Goal: Task Accomplishment & Management: Use online tool/utility

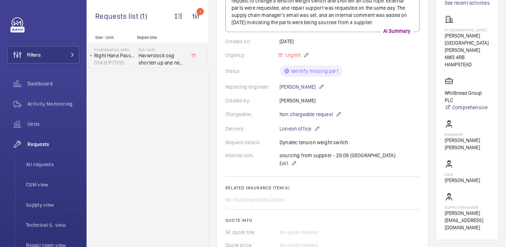
scroll to position [113, 0]
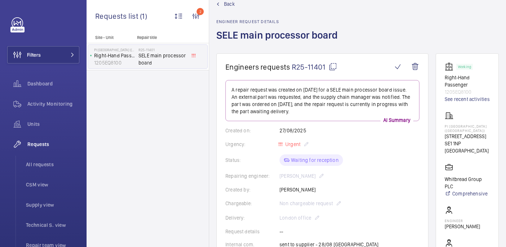
scroll to position [269, 0]
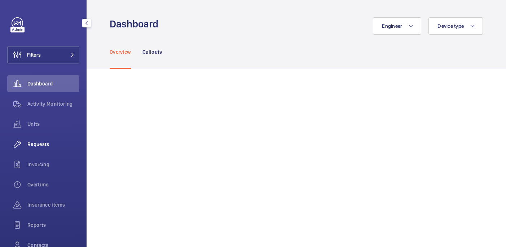
click at [38, 146] on span "Requests" at bounding box center [53, 144] width 52 height 7
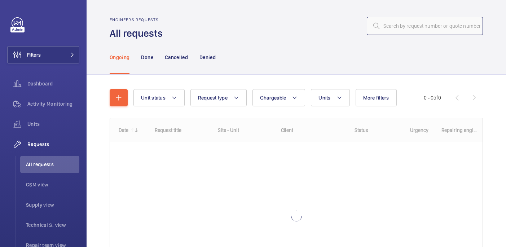
click at [386, 26] on input "text" at bounding box center [425, 26] width 116 height 18
paste input "R25-09856"
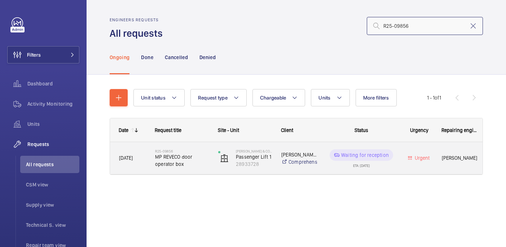
type input "R25-09856"
click at [201, 161] on span "MP REVECO door operator box" at bounding box center [182, 160] width 54 height 14
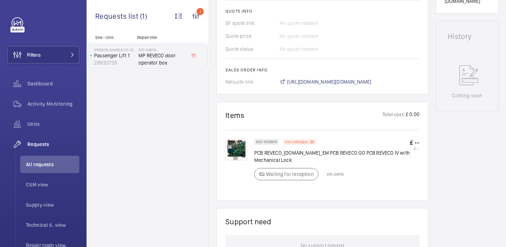
scroll to position [336, 0]
click at [332, 79] on span "https://6461500.app.netsuite.com/app/accounting/transactions/salesord.nl?id=290…" at bounding box center [329, 82] width 84 height 7
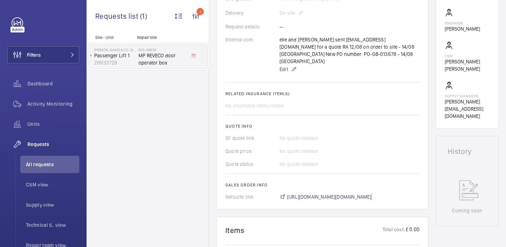
scroll to position [137, 0]
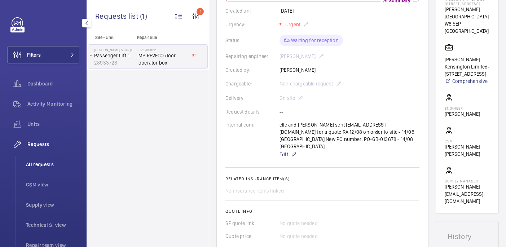
click at [51, 167] on span "All requests" at bounding box center [52, 164] width 53 height 7
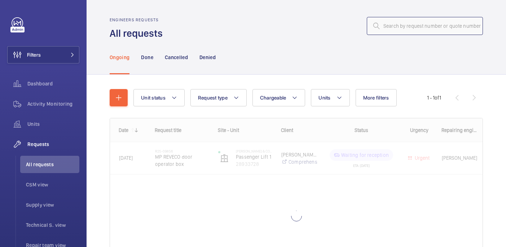
click at [419, 30] on input "text" at bounding box center [425, 26] width 116 height 18
paste input "R25-09523"
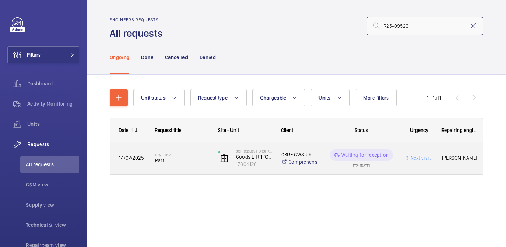
type input "R25-09523"
click at [191, 160] on span "Part" at bounding box center [182, 160] width 54 height 7
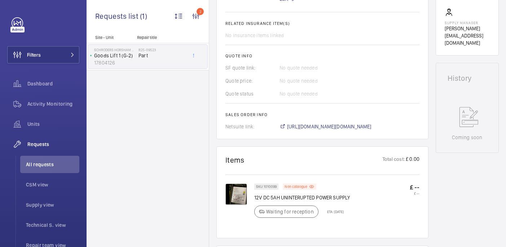
scroll to position [388, 0]
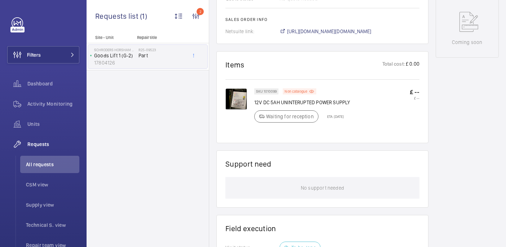
click at [239, 97] on img at bounding box center [237, 99] width 22 height 22
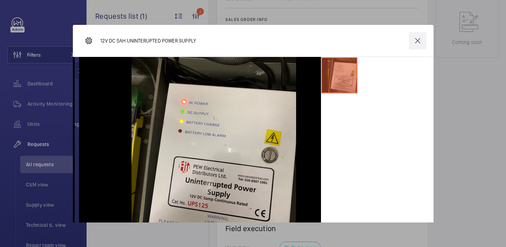
click at [423, 42] on wm-front-icon-button at bounding box center [417, 40] width 17 height 17
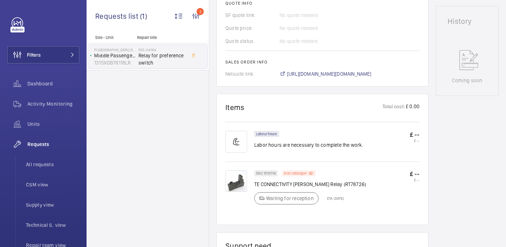
scroll to position [244, 0]
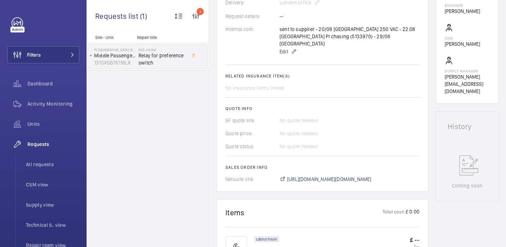
scroll to position [167, 0]
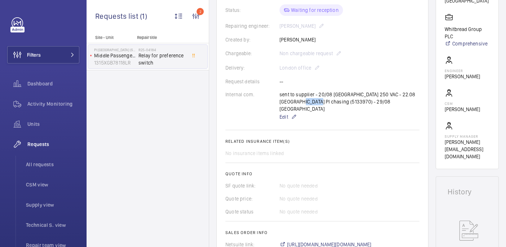
drag, startPoint x: 301, startPoint y: 101, endPoint x: 282, endPoint y: 103, distance: 18.5
click at [282, 103] on div "sent to supplier - 20/08 india 250 VAC - 22.08 india PI chasing (5133970) - 29/…" at bounding box center [350, 106] width 140 height 30
copy p "5133970"
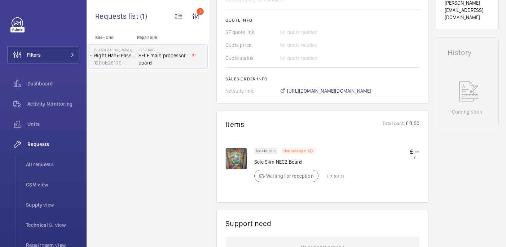
scroll to position [320, 0]
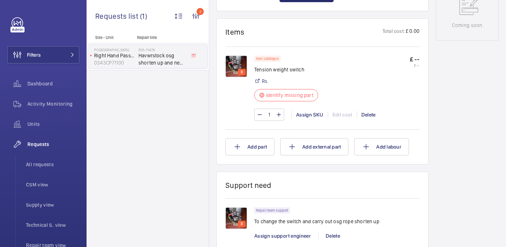
scroll to position [430, 0]
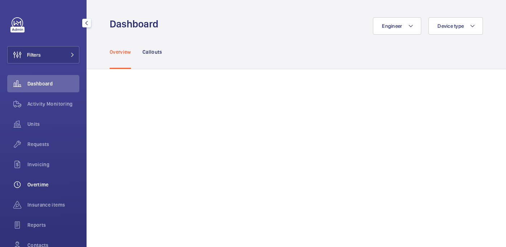
scroll to position [62, 0]
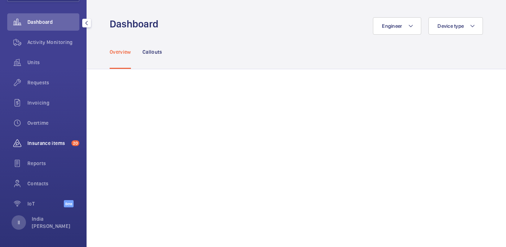
click at [48, 144] on span "Insurance items" at bounding box center [47, 143] width 41 height 7
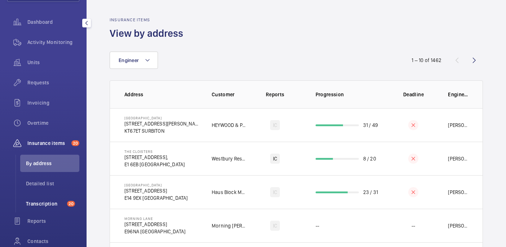
click at [46, 201] on span "Transcription" at bounding box center [45, 203] width 38 height 7
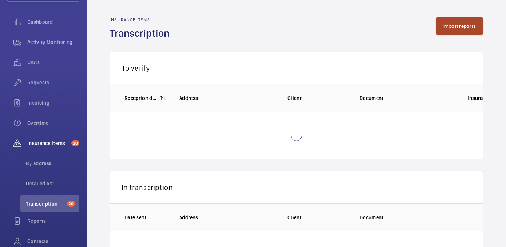
click at [468, 30] on button "Import reports" at bounding box center [459, 25] width 47 height 17
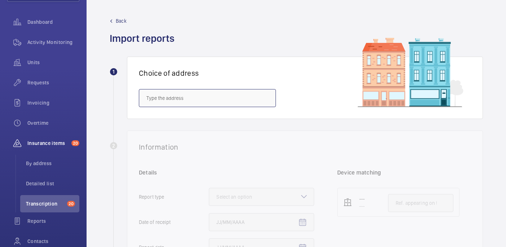
click at [203, 101] on input "text" at bounding box center [207, 98] width 137 height 18
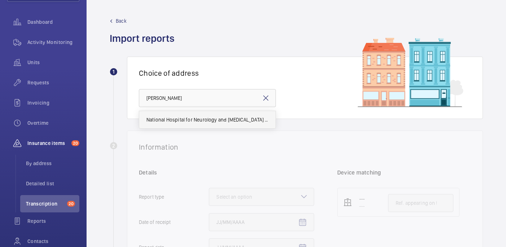
click at [215, 120] on span "National Hospital for Neurology and Neurosurgery (Queen Mary Wing) - 33 Queen S…" at bounding box center [208, 119] width 122 height 7
type input "National Hospital for Neurology and Neurosurgery (Queen Mary Wing) - 33 Queen S…"
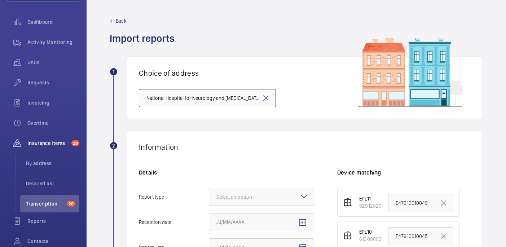
click at [249, 100] on input "National Hospital for Neurology and Neurosurgery (Queen Mary Wing) - 33 Queen S…" at bounding box center [207, 98] width 137 height 18
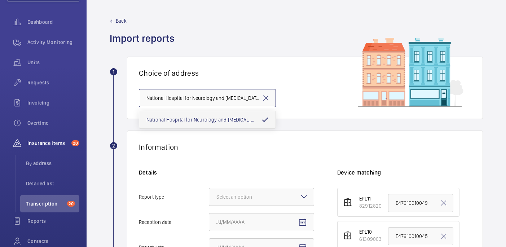
scroll to position [0, 57]
click at [308, 99] on div "Choice of address National Hospital for Neurology and Neurosurgery (Queen Mary …" at bounding box center [305, 88] width 356 height 62
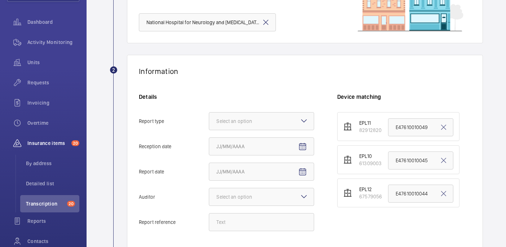
scroll to position [77, 0]
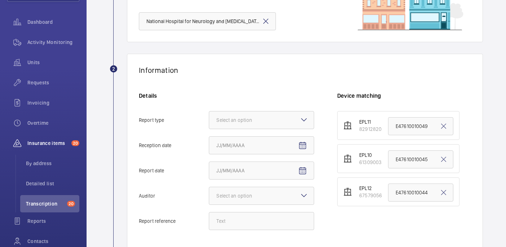
click at [315, 119] on div "Details Report type Select an option Reception date Report date Auditor Select …" at bounding box center [238, 164] width 198 height 145
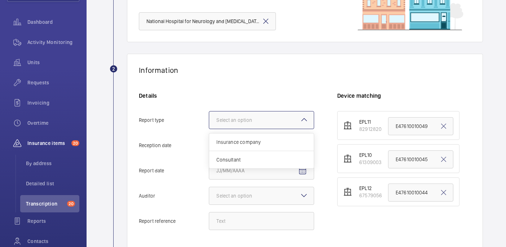
click at [297, 119] on div at bounding box center [261, 120] width 105 height 17
click at [209, 119] on input "Report type Select an option Insurance company Consultant" at bounding box center [209, 120] width 0 height 17
click at [269, 144] on span "Insurance company" at bounding box center [262, 142] width 90 height 7
click at [209, 129] on input "Report type Select an option Insurance company Consultant" at bounding box center [209, 120] width 0 height 17
click at [301, 143] on mat-icon "Open calendar" at bounding box center [302, 145] width 9 height 9
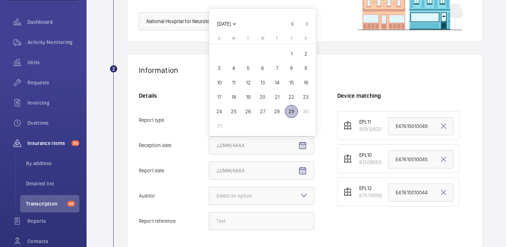
click at [296, 105] on button "29" at bounding box center [291, 111] width 14 height 14
type input "8/29/2025"
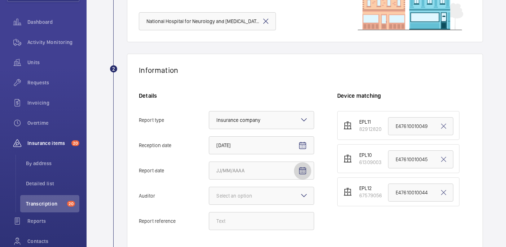
click at [301, 171] on mat-icon "Open calendar" at bounding box center [302, 171] width 9 height 9
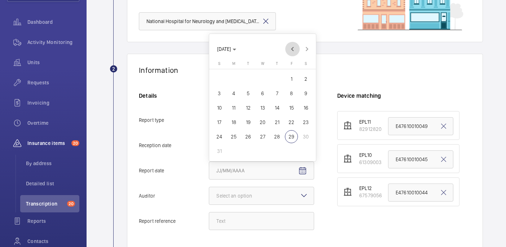
click at [290, 49] on span "Previous month" at bounding box center [292, 49] width 14 height 14
click at [277, 92] on span "3" at bounding box center [277, 93] width 13 height 13
type input "7/3/2025"
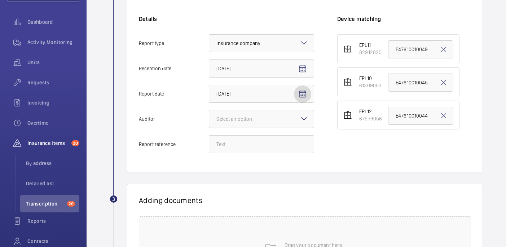
scroll to position [161, 0]
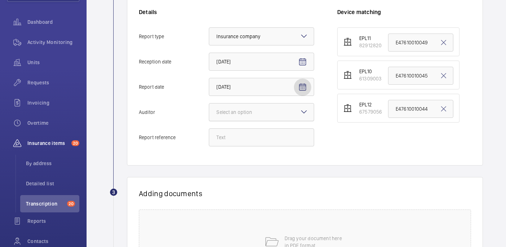
click at [271, 111] on div at bounding box center [261, 112] width 105 height 17
click at [209, 111] on input "Auditor Select an option" at bounding box center [209, 112] width 0 height 17
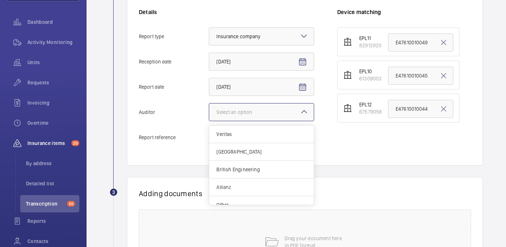
click at [257, 185] on span "Allianz" at bounding box center [262, 187] width 90 height 7
click at [209, 121] on input "Auditor Select an option Veritas Zurich British Engineering Allianz Other" at bounding box center [209, 112] width 0 height 17
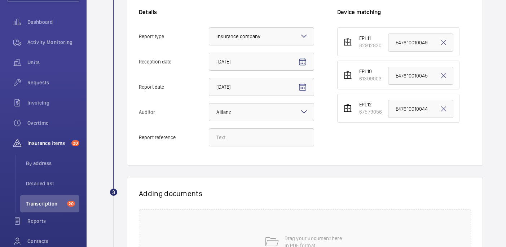
click at [254, 150] on div "Details Report type Select an option × Insurance company × Reception date 8/29/…" at bounding box center [238, 80] width 198 height 145
click at [253, 145] on input "Report reference" at bounding box center [261, 137] width 105 height 18
paste input "E47610010046"
type input "E47610010046"
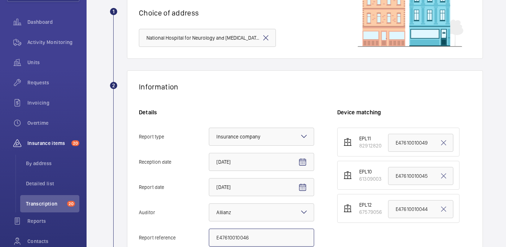
scroll to position [63, 0]
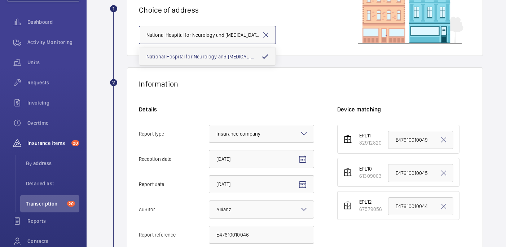
click at [222, 29] on input "National Hospital for Neurology and Neurosurgery (Queen Mary Wing) - 33 Queen S…" at bounding box center [207, 35] width 137 height 18
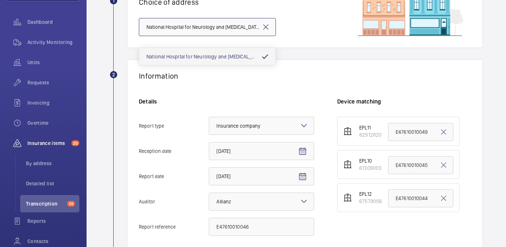
scroll to position [63, 0]
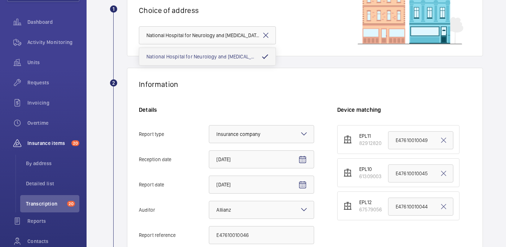
click at [243, 11] on h1 "Choice of address" at bounding box center [305, 10] width 332 height 9
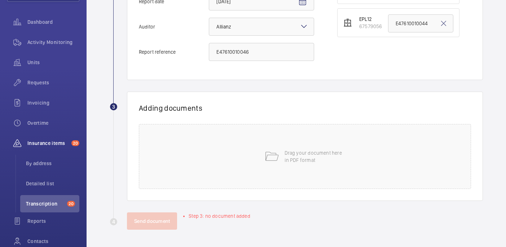
scroll to position [0, 0]
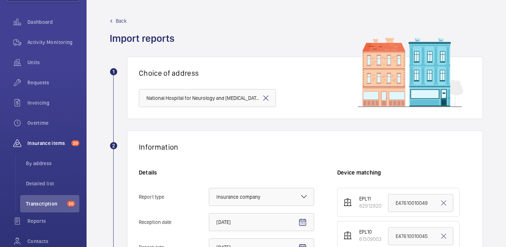
click at [266, 99] on mat-icon at bounding box center [266, 98] width 9 height 9
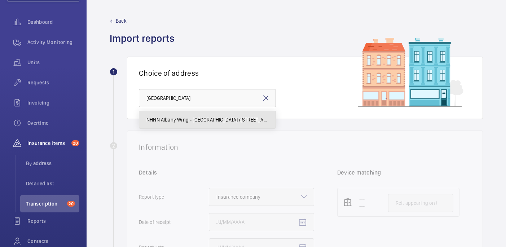
drag, startPoint x: 250, startPoint y: 123, endPoint x: 258, endPoint y: 126, distance: 8.2
click at [250, 123] on mat-option "NHNN Albany Wing - UCLH (Queens Square), Albany Wing,, LONDON WC1N 3BG" at bounding box center [207, 119] width 136 height 17
type input "NHNN Albany Wing - UCLH (Queens Square), Albany Wing,, LONDON WC1N 3BG"
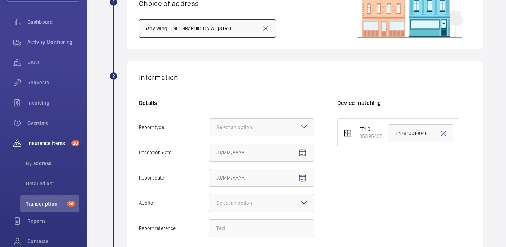
scroll to position [72, 0]
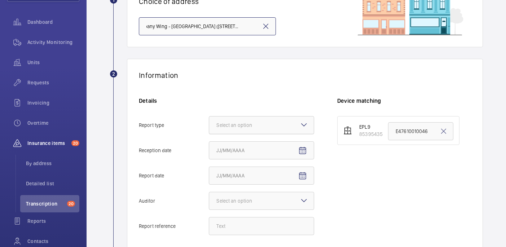
click at [240, 125] on div "Select an option" at bounding box center [244, 125] width 54 height 7
click at [209, 125] on input "Report type Select an option" at bounding box center [209, 125] width 0 height 17
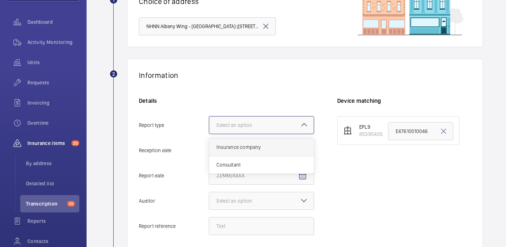
click at [242, 148] on span "Insurance company" at bounding box center [262, 147] width 90 height 7
click at [209, 134] on input "Report type Select an option Insurance company Consultant" at bounding box center [209, 125] width 0 height 17
click at [304, 155] on mat-icon "Open calendar" at bounding box center [302, 151] width 9 height 9
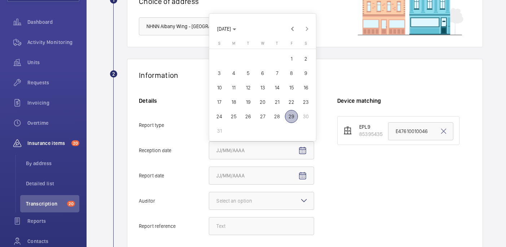
click at [294, 121] on span "29" at bounding box center [291, 116] width 13 height 13
type input "8/29/2025"
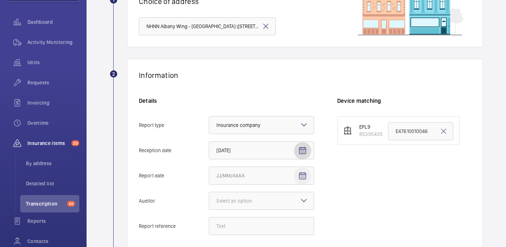
click at [303, 176] on mat-icon "Open calendar" at bounding box center [302, 176] width 9 height 9
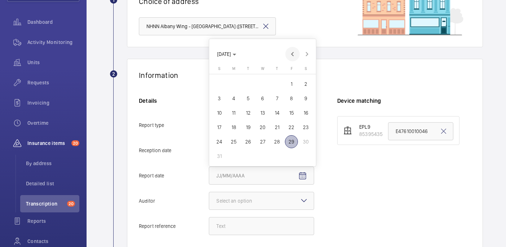
click at [294, 49] on span "Previous month" at bounding box center [292, 54] width 14 height 14
click at [275, 95] on span "3" at bounding box center [277, 98] width 13 height 13
type input "7/3/2025"
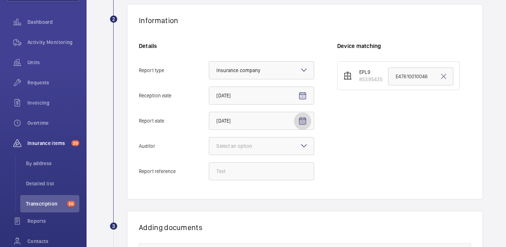
scroll to position [134, 0]
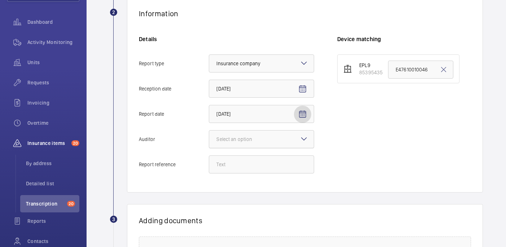
click at [249, 143] on div at bounding box center [261, 139] width 105 height 17
click at [209, 143] on input "Auditor Select an option" at bounding box center [209, 139] width 0 height 17
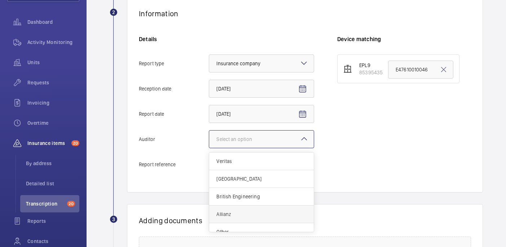
click at [244, 211] on span "Allianz" at bounding box center [262, 214] width 90 height 7
click at [209, 148] on input "Auditor Select an option Veritas Zurich British Engineering Allianz Other" at bounding box center [209, 139] width 0 height 17
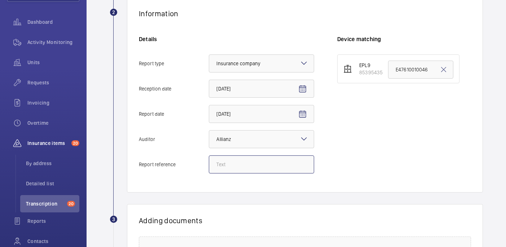
click at [240, 168] on input "Report reference" at bounding box center [261, 165] width 105 height 18
paste input "E47610010046"
type input "E47610010046"
click at [423, 68] on input "E47610010046" at bounding box center [420, 70] width 65 height 18
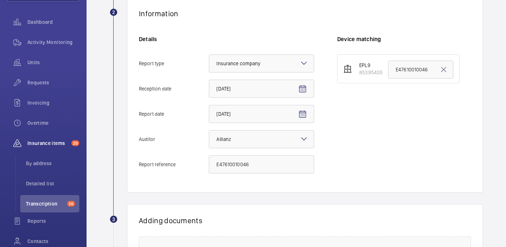
click at [444, 120] on div "EPL9 85395435 E47610010046" at bounding box center [404, 117] width 134 height 126
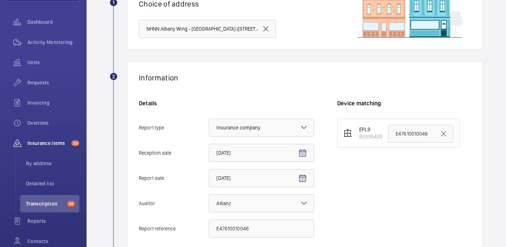
scroll to position [55, 0]
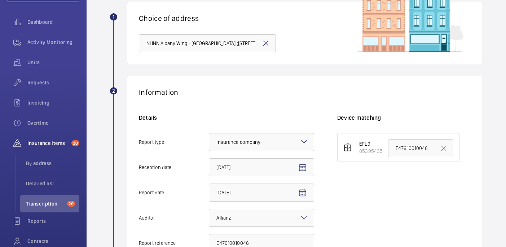
click at [266, 43] on mat-icon at bounding box center [266, 43] width 9 height 9
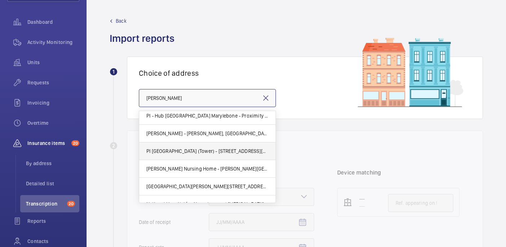
scroll to position [32, 0]
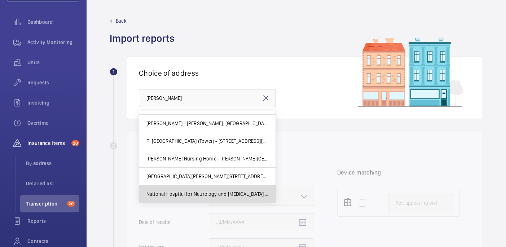
click at [245, 194] on span "National Hospital for Neurology and Neurosurgery (Queen Mary Wing) - 33 Queen S…" at bounding box center [208, 194] width 122 height 7
type input "National Hospital for Neurology and Neurosurgery (Queen Mary Wing) - 33 Queen S…"
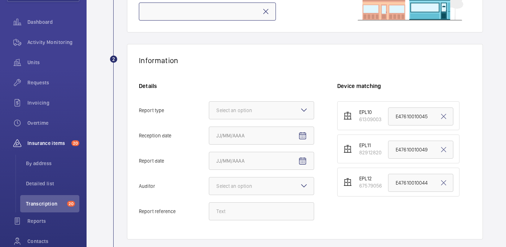
scroll to position [103, 0]
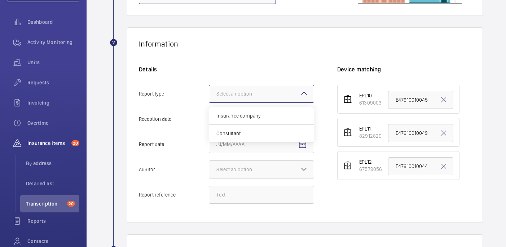
click at [283, 92] on div at bounding box center [261, 93] width 105 height 17
click at [209, 92] on input "Report type Select an option Insurance company Consultant" at bounding box center [209, 93] width 0 height 17
click at [270, 117] on span "Insurance company" at bounding box center [262, 115] width 90 height 7
click at [209, 102] on input "Report type Select an option Insurance company Consultant" at bounding box center [209, 93] width 0 height 17
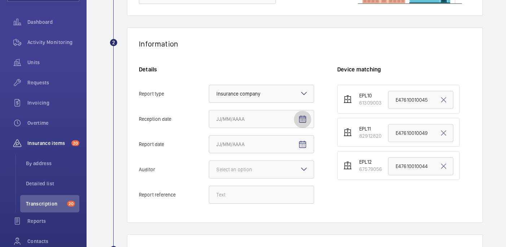
click at [300, 118] on mat-icon "Open calendar" at bounding box center [302, 119] width 9 height 9
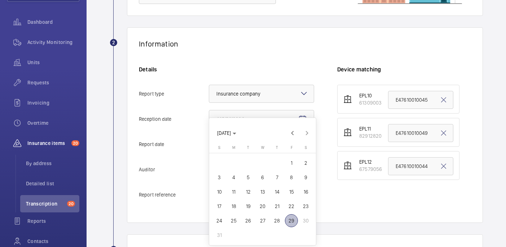
click at [289, 220] on span "29" at bounding box center [291, 220] width 13 height 13
type input "8/29/2025"
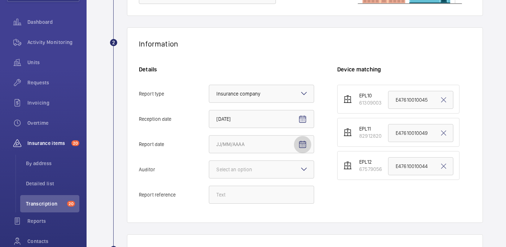
click at [302, 152] on span "Open calendar" at bounding box center [302, 144] width 17 height 17
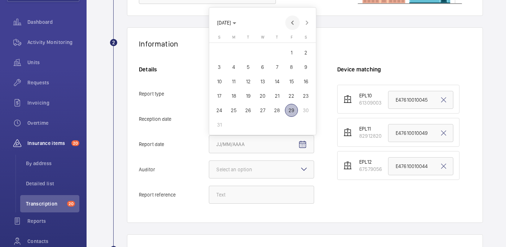
click at [291, 20] on span "Previous month" at bounding box center [292, 23] width 14 height 14
click at [275, 64] on span "3" at bounding box center [277, 67] width 13 height 13
type input "7/3/2025"
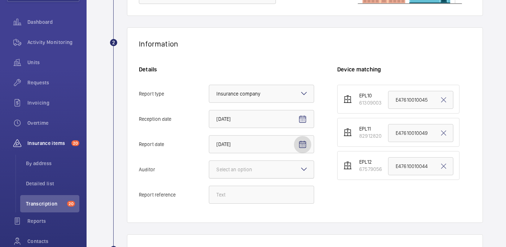
click at [285, 170] on div at bounding box center [261, 169] width 105 height 17
click at [209, 170] on input "Auditor Select an option" at bounding box center [209, 169] width 0 height 17
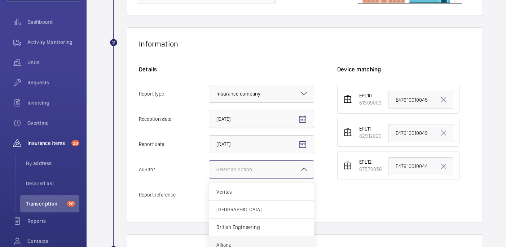
click at [261, 239] on div "Allianz" at bounding box center [261, 245] width 105 height 18
click at [209, 178] on input "Auditor Select an option Veritas Zurich British Engineering Allianz Other" at bounding box center [209, 169] width 0 height 17
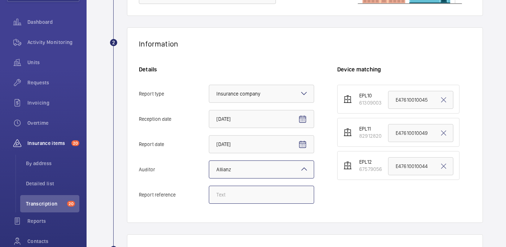
click at [257, 194] on input "Report reference" at bounding box center [261, 195] width 105 height 18
paste input "E47610010044"
type input "E47610010044"
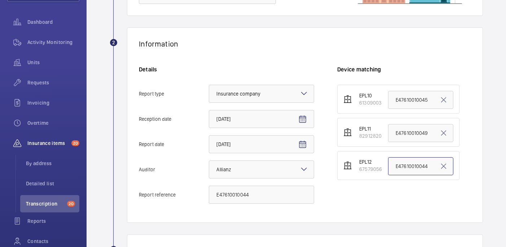
click at [434, 171] on input "E47610010044" at bounding box center [420, 166] width 65 height 18
paste input "E47610010044"
type input "E47610010044"
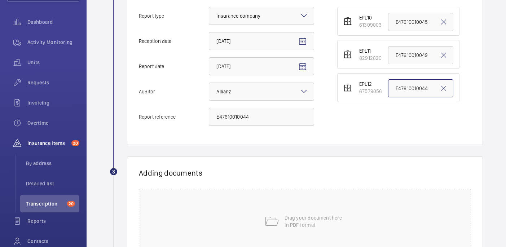
scroll to position [246, 0]
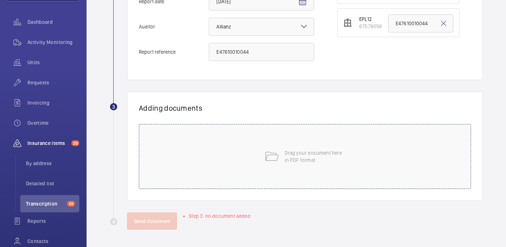
click at [324, 149] on p "Drag your document here in PDF format" at bounding box center [315, 156] width 61 height 14
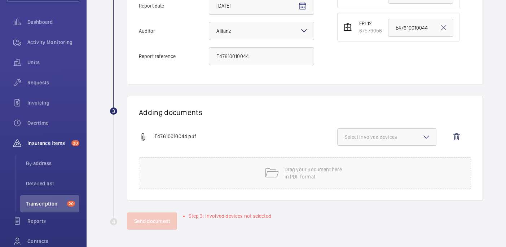
click at [429, 145] on button "Select involved devices" at bounding box center [386, 136] width 99 height 17
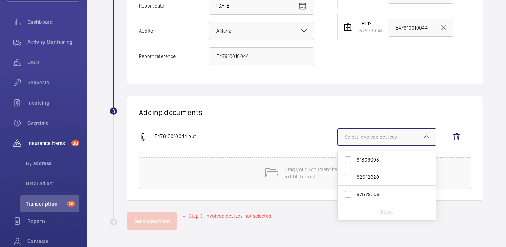
click at [381, 197] on span "67579056" at bounding box center [387, 194] width 61 height 7
click at [355, 197] on input "67579056" at bounding box center [348, 194] width 14 height 14
checkbox input "true"
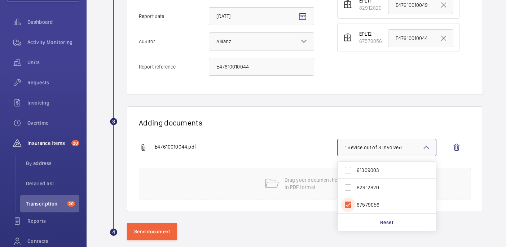
scroll to position [238, 0]
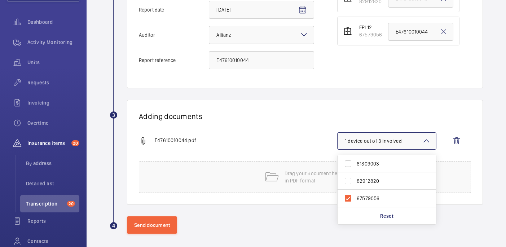
click at [354, 70] on div "EPL10 61309003 E47610010045 EPL11 82912820 E47610010049 EPL12 67579056 E4761001…" at bounding box center [404, 13] width 134 height 126
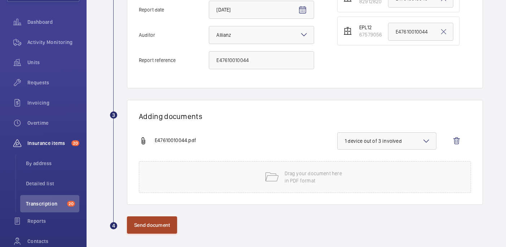
click at [159, 223] on button "Send document" at bounding box center [152, 225] width 50 height 17
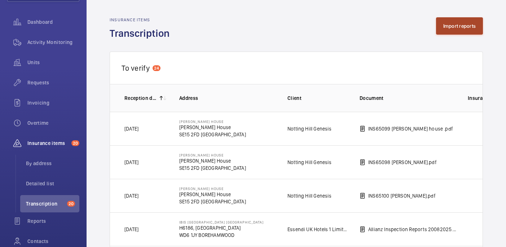
click at [458, 29] on button "Import reports" at bounding box center [459, 25] width 47 height 17
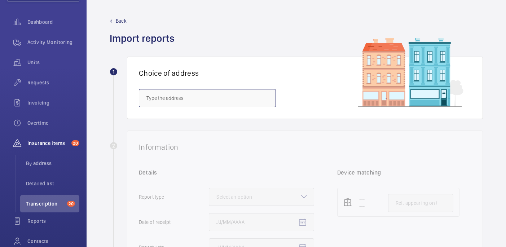
click at [205, 98] on input "text" at bounding box center [207, 98] width 137 height 18
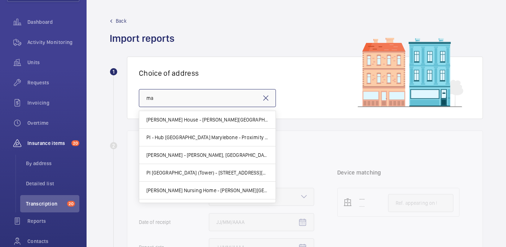
type input "m"
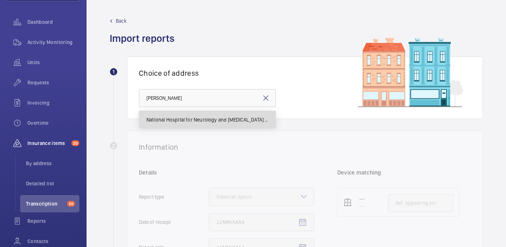
click at [201, 120] on span "National Hospital for Neurology and Neurosurgery (Queen Mary Wing) - 33 Queen S…" at bounding box center [208, 119] width 122 height 7
type input "National Hospital for Neurology and Neurosurgery (Queen Mary Wing) - 33 Queen S…"
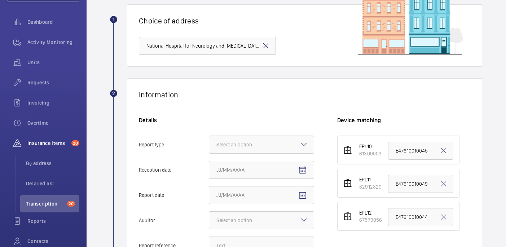
click at [244, 123] on h6 "Details" at bounding box center [226, 121] width 175 height 8
click at [244, 144] on div "Select an option" at bounding box center [244, 144] width 54 height 7
click at [209, 144] on input "Report type Select an option" at bounding box center [209, 144] width 0 height 17
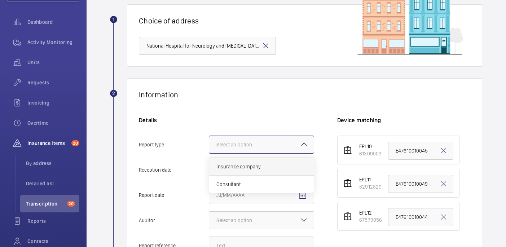
click at [244, 171] on div "Insurance company" at bounding box center [261, 167] width 105 height 18
click at [209, 153] on input "Report type Select an option Insurance company Consultant" at bounding box center [209, 144] width 0 height 17
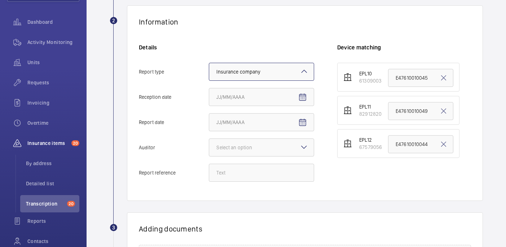
scroll to position [139, 0]
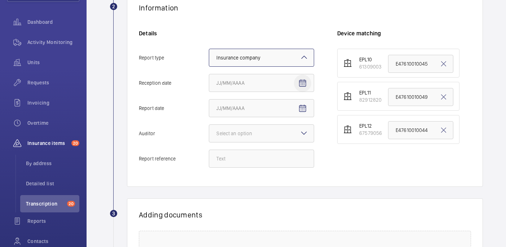
click at [304, 81] on mat-icon "Open calendar" at bounding box center [302, 83] width 9 height 9
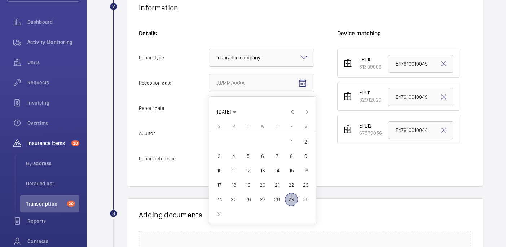
click at [294, 196] on span "29" at bounding box center [291, 199] width 13 height 13
type input "8/29/2025"
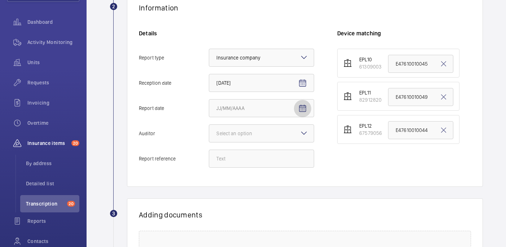
click at [304, 110] on mat-icon "Open calendar" at bounding box center [302, 108] width 9 height 9
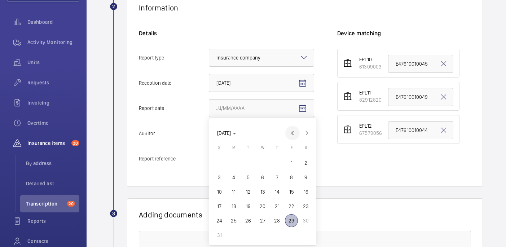
click at [288, 133] on span "Previous month" at bounding box center [292, 133] width 14 height 14
click at [274, 162] on span "3" at bounding box center [277, 163] width 13 height 13
type input "7/3/2025"
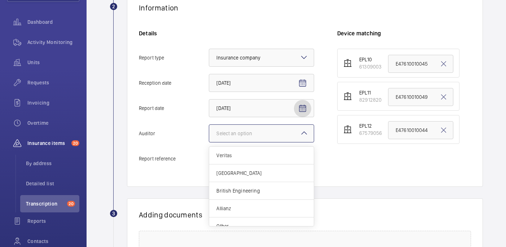
click at [283, 128] on div at bounding box center [261, 133] width 105 height 17
click at [209, 128] on input "Auditor Select an option Veritas Zurich British Engineering Allianz Other" at bounding box center [209, 133] width 0 height 17
click at [254, 208] on span "Allianz" at bounding box center [262, 208] width 90 height 7
click at [209, 142] on input "Auditor Select an option Veritas Zurich British Engineering Allianz Other" at bounding box center [209, 133] width 0 height 17
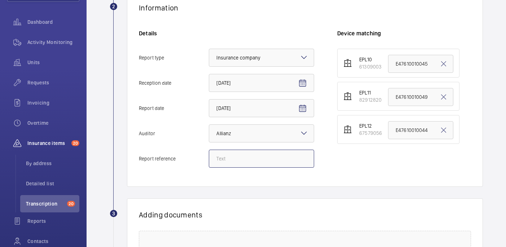
click at [241, 163] on input "Report reference" at bounding box center [261, 159] width 105 height 18
paste input "E47610010045"
type input "E47610010045"
click at [432, 64] on input "E47610010045" at bounding box center [420, 64] width 65 height 18
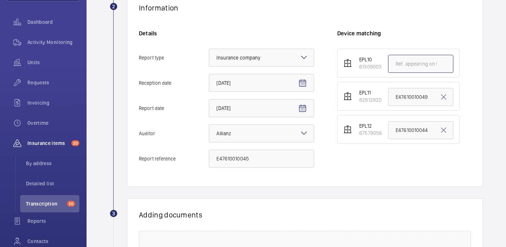
paste input "E47610010045"
type input "E47610010045"
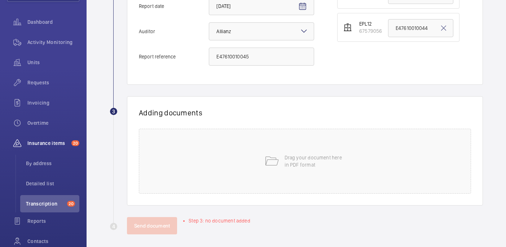
scroll to position [246, 0]
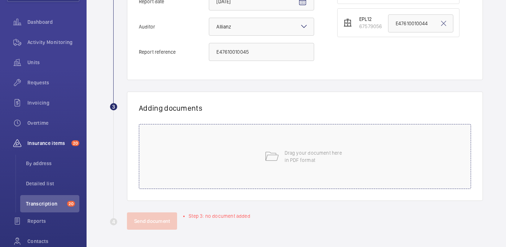
click at [333, 169] on div "Drag your document here in PDF format" at bounding box center [305, 156] width 332 height 65
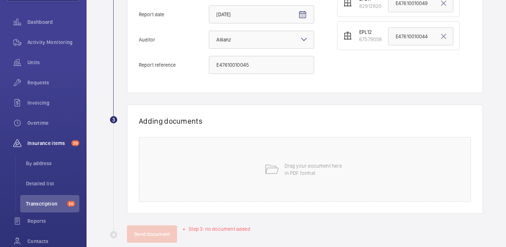
scroll to position [235, 0]
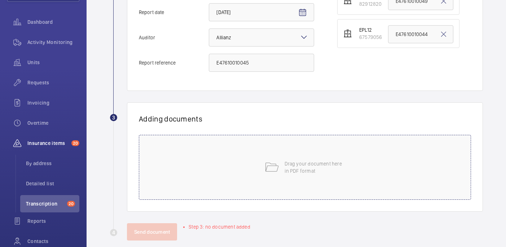
click at [295, 159] on div "Drag your document here in PDF format" at bounding box center [305, 167] width 332 height 65
click at [253, 194] on div "Drag your document here in PDF format" at bounding box center [305, 167] width 332 height 65
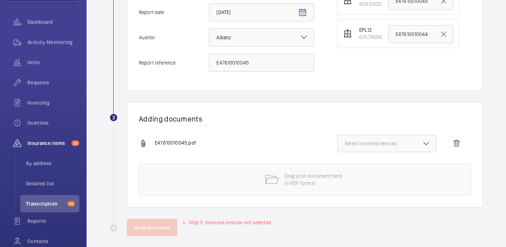
click at [425, 138] on button "Select involved devices" at bounding box center [386, 143] width 99 height 17
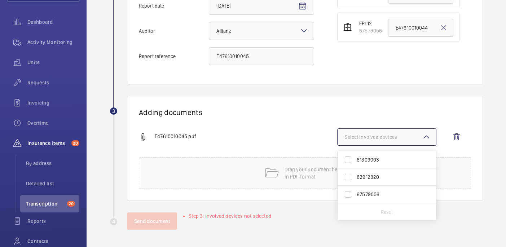
scroll to position [241, 0]
click at [384, 162] on span "61309003" at bounding box center [387, 160] width 61 height 7
click at [355, 162] on input "61309003" at bounding box center [348, 160] width 14 height 14
checkbox input "true"
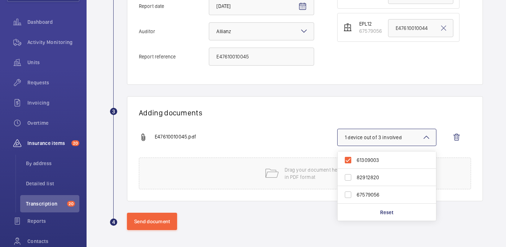
click at [300, 140] on div "E47610010045.pdf" at bounding box center [238, 137] width 198 height 9
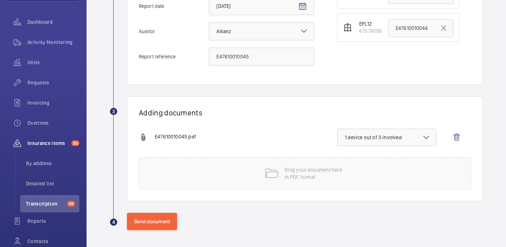
click at [134, 233] on wm-front-admin-audit-upload "Back Import reports 1 Choice of address National Hospital for Neurology and Neu…" at bounding box center [297, 3] width 420 height 489
click at [135, 228] on button "Send document" at bounding box center [152, 221] width 50 height 17
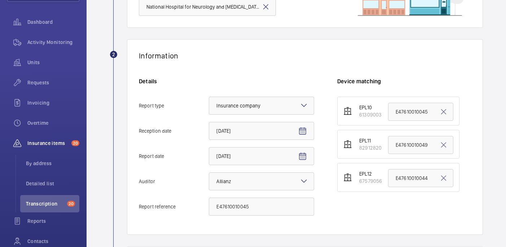
scroll to position [0, 0]
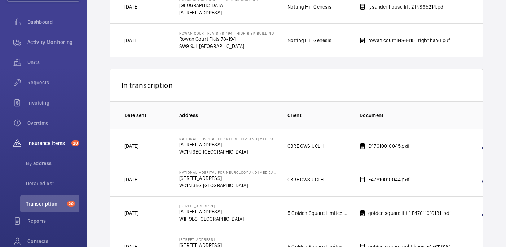
scroll to position [889, 0]
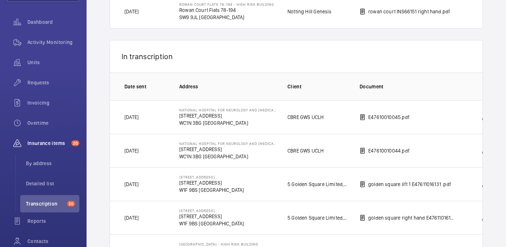
click at [477, 54] on div "In transcription" at bounding box center [297, 56] width 374 height 32
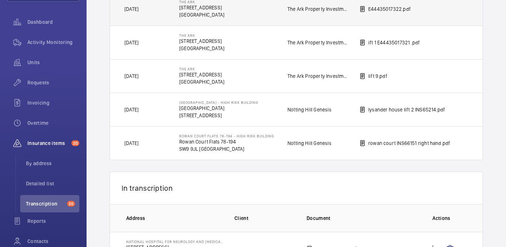
scroll to position [758, 0]
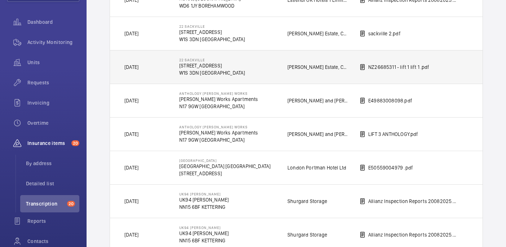
scroll to position [0, 0]
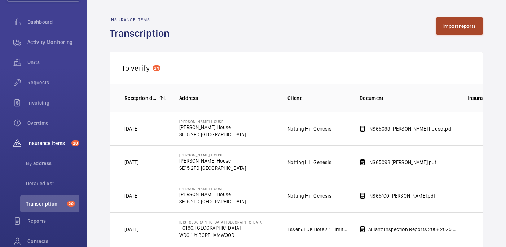
click at [454, 29] on button "Import reports" at bounding box center [459, 25] width 47 height 17
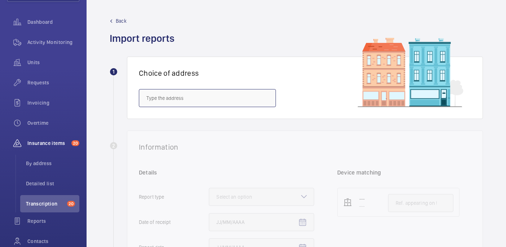
click at [187, 94] on input "text" at bounding box center [207, 98] width 137 height 18
type input "L"
type input "A"
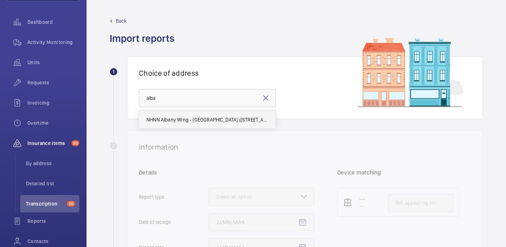
click at [195, 118] on span "NHNN Albany Wing - UCLH (Queens Square), Albany Wing,, LONDON WC1N 3BG" at bounding box center [208, 119] width 122 height 7
type input "NHNN Albany Wing - UCLH (Queens Square), Albany Wing,, LONDON WC1N 3BG"
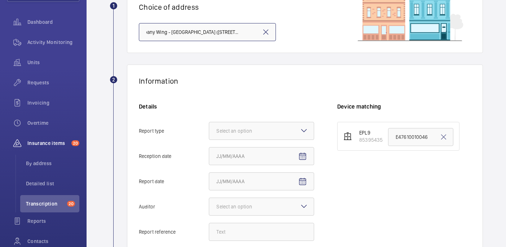
scroll to position [82, 0]
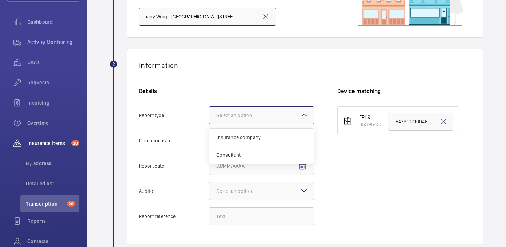
click at [249, 114] on div "Select an option" at bounding box center [244, 115] width 54 height 7
click at [209, 114] on input "Report type Select an option Insurance company Consultant" at bounding box center [209, 115] width 0 height 17
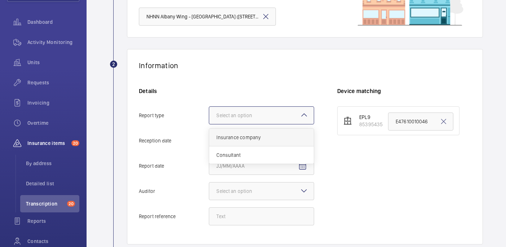
click at [249, 137] on span "Insurance company" at bounding box center [262, 137] width 90 height 7
click at [209, 124] on input "Report type Select an option Insurance company Consultant" at bounding box center [209, 115] width 0 height 17
click at [306, 144] on mat-icon "Open calendar" at bounding box center [302, 141] width 9 height 9
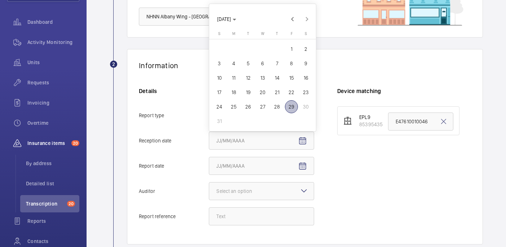
click at [293, 104] on span "29" at bounding box center [291, 106] width 13 height 13
type input "8/29/2025"
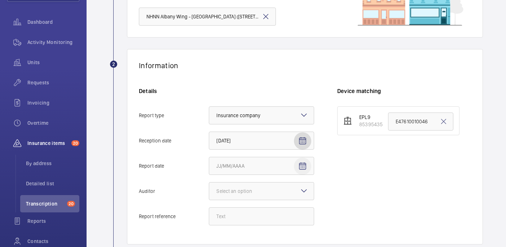
click at [299, 164] on mat-icon "Open calendar" at bounding box center [302, 166] width 9 height 9
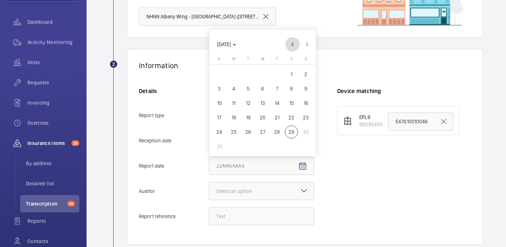
click at [291, 43] on span "Previous month" at bounding box center [292, 44] width 14 height 14
click at [276, 87] on span "3" at bounding box center [277, 88] width 13 height 13
type input "7/3/2025"
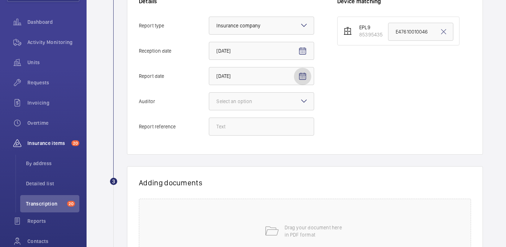
scroll to position [183, 0]
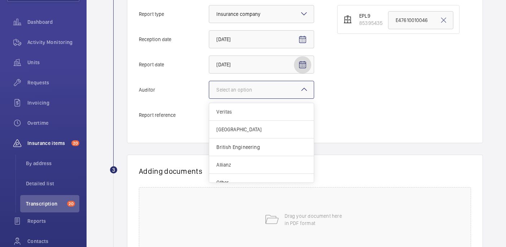
click at [259, 89] on div "Select an option" at bounding box center [244, 89] width 54 height 7
click at [209, 89] on input "Auditor Select an option Veritas Zurich British Engineering Allianz Other" at bounding box center [209, 89] width 0 height 17
click at [243, 166] on span "Allianz" at bounding box center [262, 164] width 90 height 7
click at [209, 99] on input "Auditor Select an option Veritas Zurich British Engineering Allianz Other" at bounding box center [209, 89] width 0 height 17
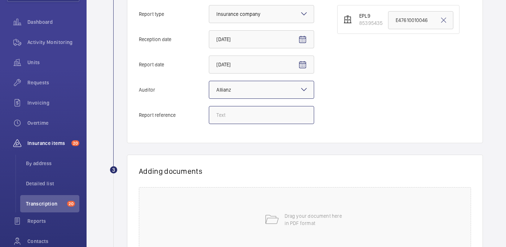
click at [227, 108] on input "Report reference" at bounding box center [261, 115] width 105 height 18
paste input "E47610010046"
type input "E47610010046"
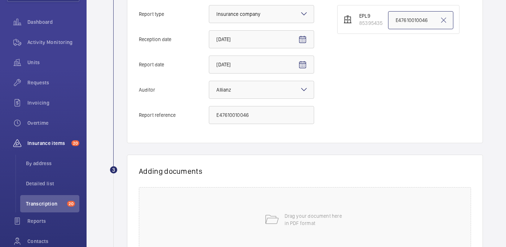
click at [429, 19] on input "E47610010046" at bounding box center [420, 20] width 65 height 18
paste input "E47610010046"
type input "E47610010046"
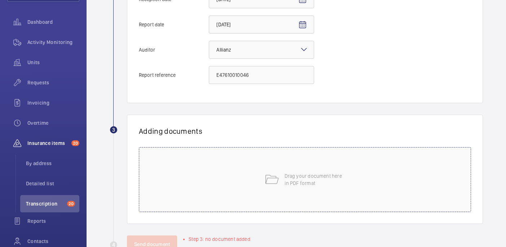
click at [328, 170] on div "Drag your document here in PDF format" at bounding box center [305, 179] width 332 height 65
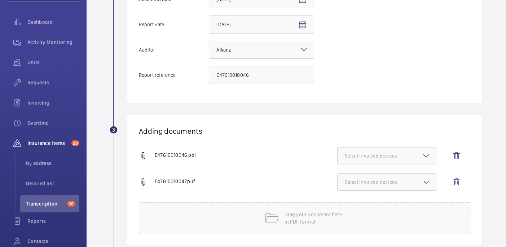
click at [407, 154] on span "Select involved devices" at bounding box center [387, 155] width 84 height 7
click at [401, 174] on label "85395435" at bounding box center [382, 178] width 88 height 17
click at [355, 174] on input "85395435" at bounding box center [348, 178] width 14 height 14
click at [400, 182] on span "85395435" at bounding box center [387, 178] width 61 height 7
click at [355, 182] on input "85395435" at bounding box center [348, 178] width 14 height 14
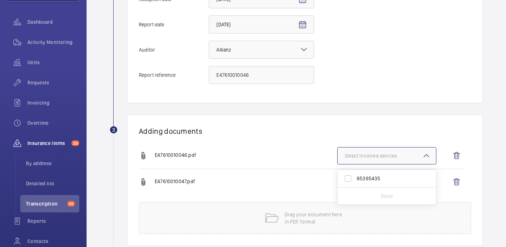
click at [400, 173] on label "85395435" at bounding box center [382, 178] width 88 height 17
click at [355, 173] on input "85395435" at bounding box center [348, 178] width 14 height 14
checkbox input "true"
click at [400, 127] on h1 "Adding documents" at bounding box center [305, 131] width 332 height 9
click at [400, 175] on button "Select involved devices" at bounding box center [386, 182] width 99 height 17
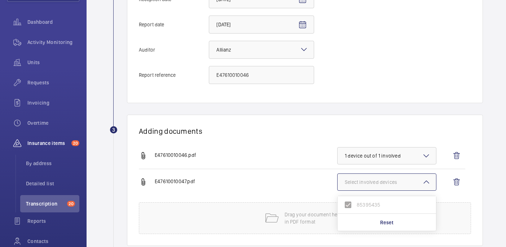
click at [400, 196] on div "E47610010047.pdf Select involved devices 85395435 Reset" at bounding box center [302, 185] width 327 height 33
click at [403, 178] on button "Select involved devices" at bounding box center [386, 182] width 99 height 17
click at [405, 112] on wm-front-report-upload-form "2 Information Details Report type Select an option × Insurance company × Recept…" at bounding box center [297, 91] width 374 height 367
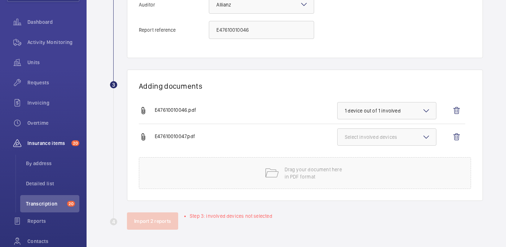
click at [375, 146] on div "E47610010047.pdf Select involved devices" at bounding box center [302, 140] width 327 height 33
click at [415, 141] on button "Select involved devices" at bounding box center [386, 136] width 99 height 17
click at [396, 161] on li "85395435" at bounding box center [387, 159] width 99 height 17
click at [348, 158] on li "85395435" at bounding box center [387, 159] width 99 height 17
click at [457, 110] on wm-front-icon-button at bounding box center [456, 110] width 17 height 17
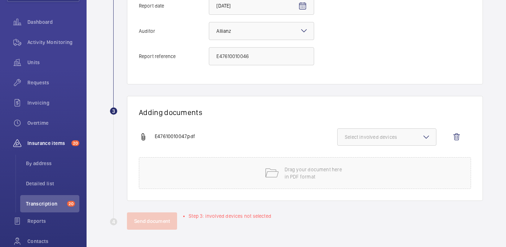
scroll to position [235, 0]
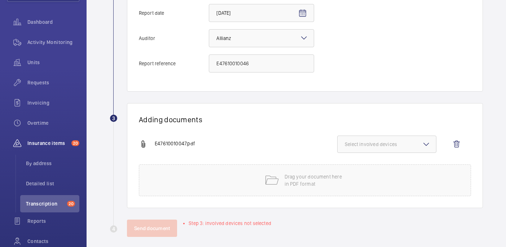
click at [353, 144] on span "Select involved devices" at bounding box center [387, 144] width 84 height 7
click at [347, 164] on label "85395435" at bounding box center [382, 166] width 88 height 17
click at [347, 164] on input "85395435" at bounding box center [348, 167] width 14 height 14
checkbox input "true"
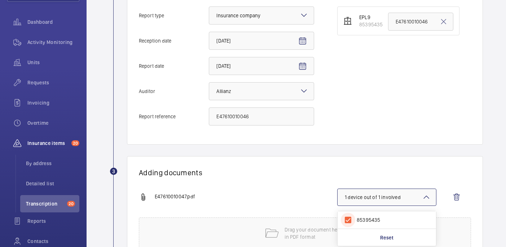
scroll to position [242, 0]
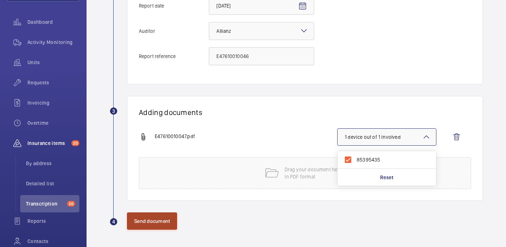
click at [154, 215] on button "Send document" at bounding box center [152, 221] width 50 height 17
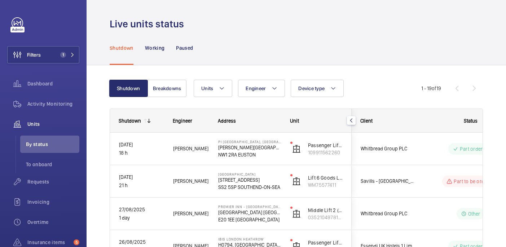
scroll to position [73, 0]
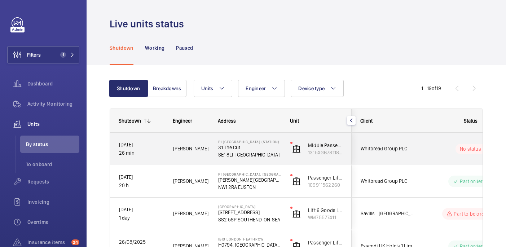
click at [201, 157] on div "[PERSON_NAME]" at bounding box center [187, 148] width 44 height 23
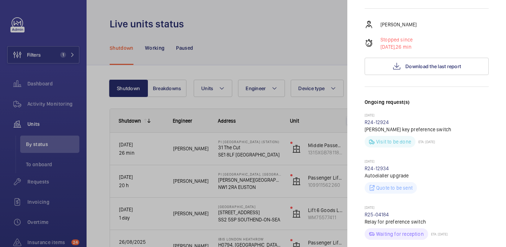
scroll to position [139, 0]
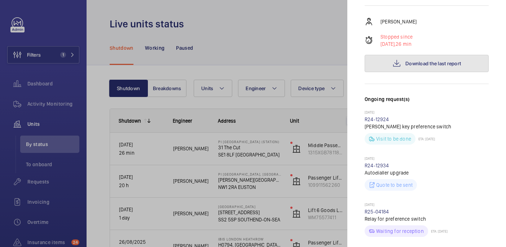
click at [428, 61] on span "Download the last report" at bounding box center [434, 64] width 56 height 6
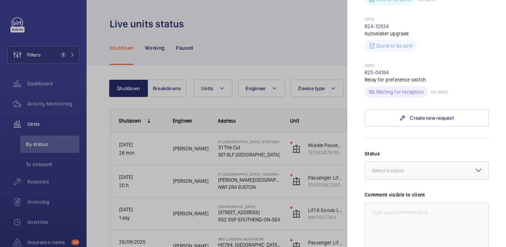
scroll to position [278, 0]
click at [377, 70] on link "R25-04184" at bounding box center [377, 73] width 25 height 6
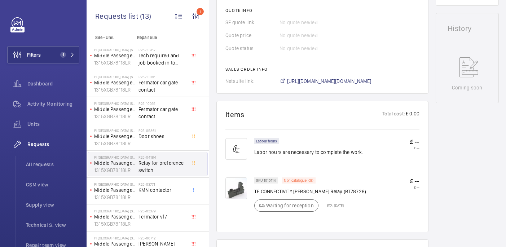
scroll to position [201, 0]
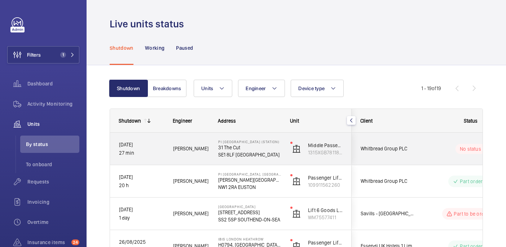
click at [276, 146] on p "31 The Cut" at bounding box center [249, 147] width 63 height 7
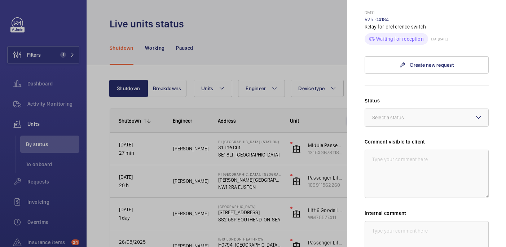
scroll to position [342, 0]
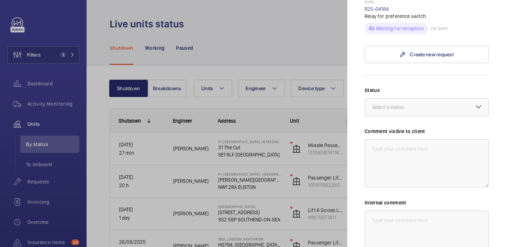
click at [389, 104] on div "Select a status" at bounding box center [397, 107] width 50 height 7
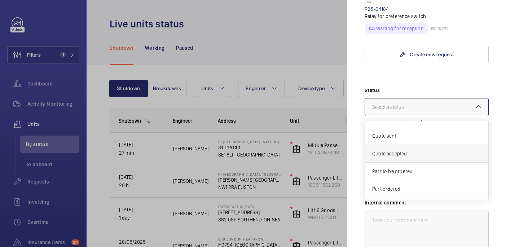
scroll to position [62, 0]
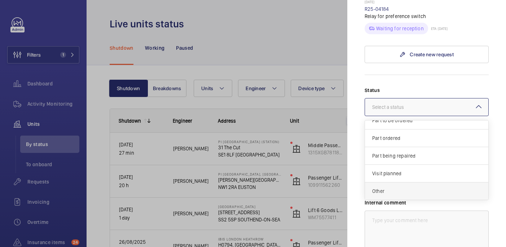
click at [392, 188] on span "Other" at bounding box center [426, 191] width 109 height 7
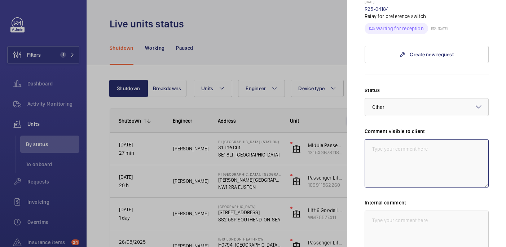
click at [391, 152] on textarea at bounding box center [427, 163] width 124 height 48
drag, startPoint x: 428, startPoint y: 147, endPoint x: 360, endPoint y: 131, distance: 69.2
click at [360, 131] on mat-sidenav "Stopped unit PI London Southwark (Station) 31 The Cut SE1 8LF LONDON Whitbread …" at bounding box center [427, 123] width 159 height 247
type textarea "WM ACTION: 2 man required to investigate switch issue, Date TBC. 29/08"
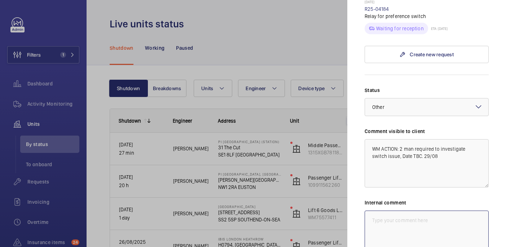
click at [431, 219] on textarea at bounding box center [427, 235] width 124 height 48
paste textarea "WM ACTION: 2 man required to investigate switch issue, Date TBC. 29/08"
type textarea "WM ACTION: 2 man required to investigate switch issue, Date TBC. 29/08"
click at [433, 105] on div "Status Select a status × Other × Comment visible to client WM ACTION: 2 man req…" at bounding box center [427, 187] width 124 height 201
click at [433, 102] on div at bounding box center [426, 107] width 123 height 17
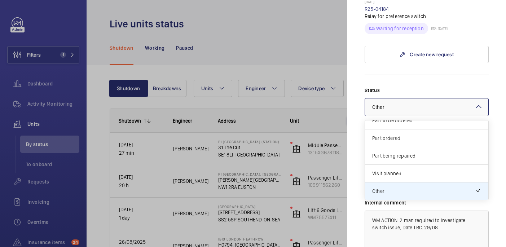
click at [453, 75] on form "Status Select a status × Other × Technical expert visit planned Quote sent Quot…" at bounding box center [427, 181] width 124 height 213
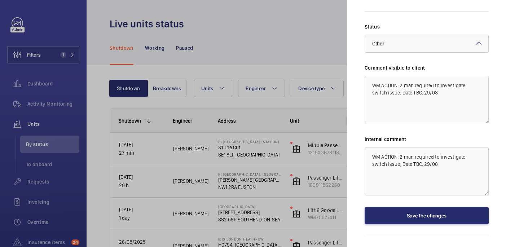
scroll to position [408, 0]
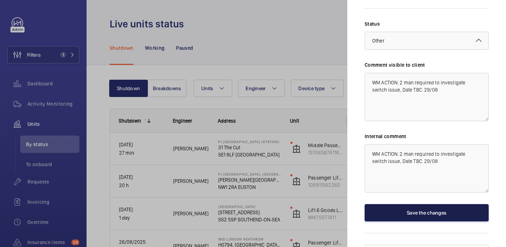
click at [427, 204] on button "Save the changes" at bounding box center [427, 212] width 124 height 17
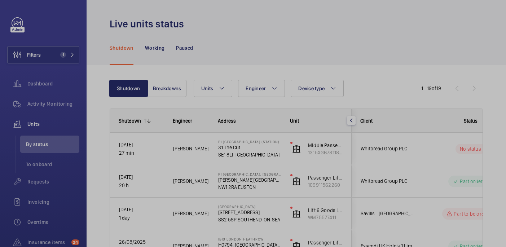
scroll to position [0, 0]
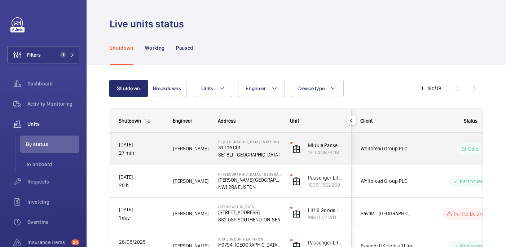
click at [246, 152] on p "SE1 8LF LONDON" at bounding box center [249, 154] width 63 height 7
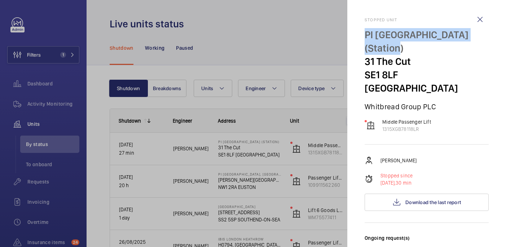
drag, startPoint x: 361, startPoint y: 29, endPoint x: 414, endPoint y: 49, distance: 56.5
click at [414, 49] on mat-sidenav "Stopped unit PI London Southwark (Station) 31 The Cut SE1 8LF LONDON Whitbread …" at bounding box center [427, 123] width 159 height 247
copy p "PI London Southwark (Station)"
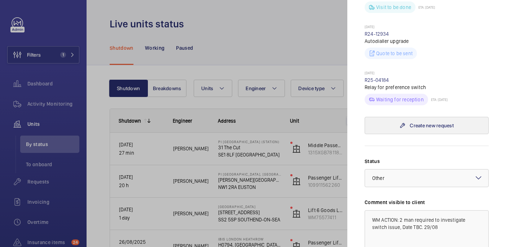
scroll to position [393, 0]
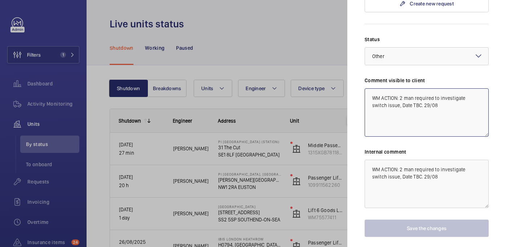
click at [427, 91] on textarea "WM ACTION: 2 man required to investigate switch issue, Date TBC. 29/08" at bounding box center [427, 112] width 124 height 48
drag, startPoint x: 427, startPoint y: 91, endPoint x: 366, endPoint y: 83, distance: 60.8
click at [366, 88] on textarea "WM ACTION: 2 man required to investigate switch issue, Date TBC. 29/08" at bounding box center [427, 112] width 124 height 48
click at [441, 96] on textarea "WM ACTION: 2 man required to investigate switch issue, Date TBC. 29/08" at bounding box center [427, 112] width 124 height 48
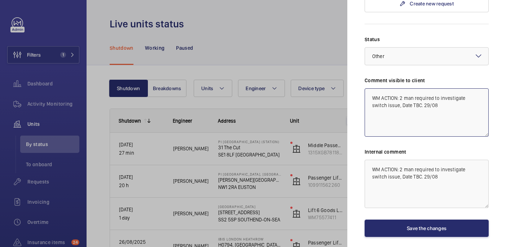
paste textarea "WM ACTION: 2 man required to investigate switch issue, Date TBC. 29/08"
drag, startPoint x: 400, startPoint y: 107, endPoint x: 422, endPoint y: 116, distance: 24.5
click at [422, 116] on textarea "WM ACTION: 2 man required to investigate switch issue, Date TBC. 29/08 WM ACTIO…" at bounding box center [427, 112] width 124 height 48
drag, startPoint x: 460, startPoint y: 107, endPoint x: 363, endPoint y: 108, distance: 97.8
click at [363, 108] on mat-sidenav "Stopped unit PI London Southwark (Station) 31 The Cut SE1 8LF LONDON Whitbread …" at bounding box center [427, 123] width 159 height 247
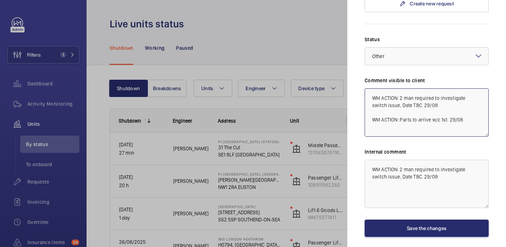
type textarea "WM ACTION: 2 man required to investigate switch issue, Date TBC. 29/08 WM ACTIO…"
click at [433, 165] on textarea "WM ACTION: 2 man required to investigate switch issue, Date TBC. 29/08" at bounding box center [427, 184] width 124 height 48
paste textarea "WM ACTION: Parts to arrive w/c 1st. 29/08"
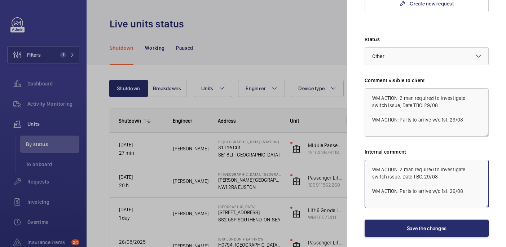
click at [451, 163] on textarea "WM ACTION: 2 man required to investigate switch issue, Date TBC. 29/08 WM ACTIO…" at bounding box center [427, 184] width 124 height 48
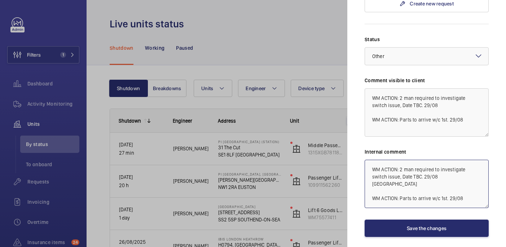
click at [473, 180] on textarea "WM ACTION: 2 man required to investigate switch issue, Date TBC. 29/08 india WM…" at bounding box center [427, 184] width 124 height 48
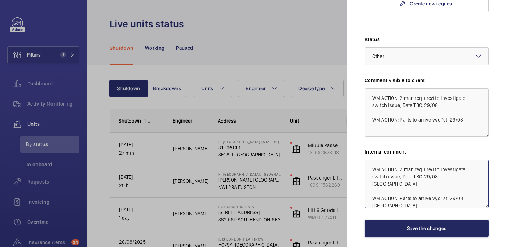
type textarea "WM ACTION: 2 man required to investigate switch issue, Date TBC. 29/08 india WM…"
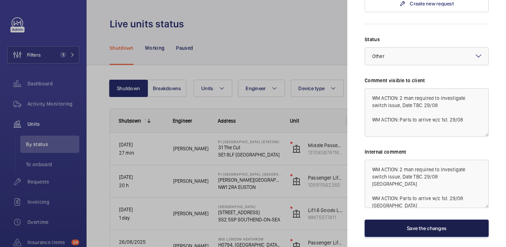
click at [442, 220] on button "Save the changes" at bounding box center [427, 228] width 124 height 17
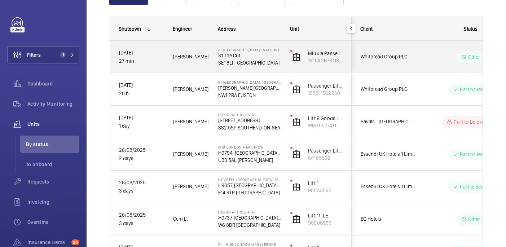
scroll to position [0, 0]
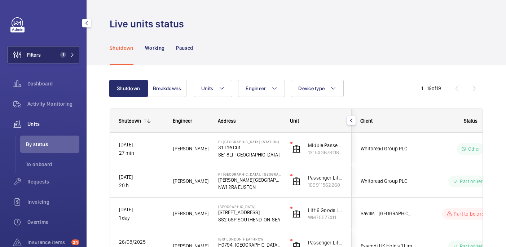
click at [32, 56] on span "Filters" at bounding box center [34, 54] width 14 height 7
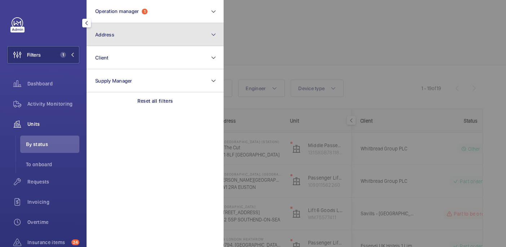
click at [132, 43] on button "Address" at bounding box center [155, 34] width 137 height 23
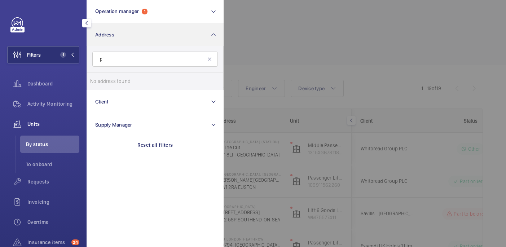
type input "p"
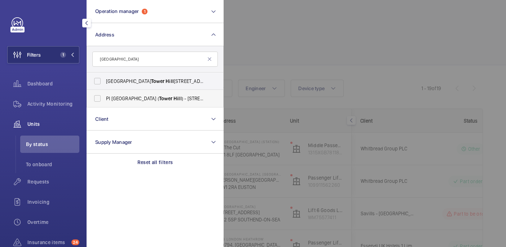
type input "[GEOGRAPHIC_DATA]"
click at [174, 100] on span "Hill" at bounding box center [178, 99] width 8 height 6
click at [105, 100] on input "PI London City ( Tower Hill ) - 22-24 Prescot Street, CITY OF LONDON E1 8BB" at bounding box center [97, 98] width 14 height 14
checkbox input "true"
click at [298, 53] on div at bounding box center [477, 123] width 506 height 247
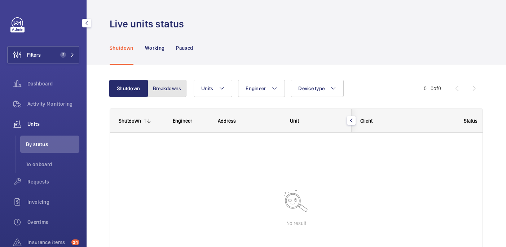
click at [161, 91] on button "Breakdowns" at bounding box center [167, 88] width 39 height 17
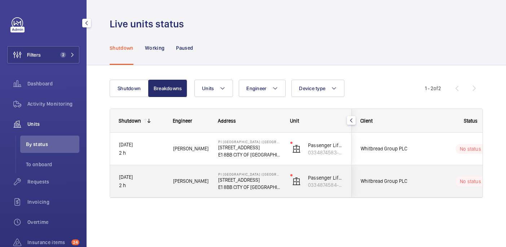
click at [208, 175] on div "[PERSON_NAME]" at bounding box center [187, 181] width 44 height 23
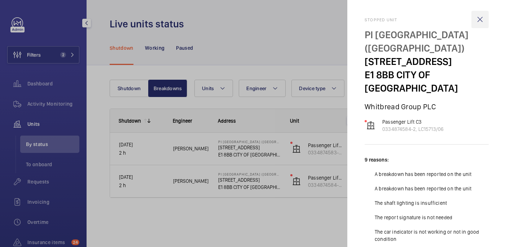
click at [480, 14] on wm-front-icon-button at bounding box center [480, 19] width 17 height 17
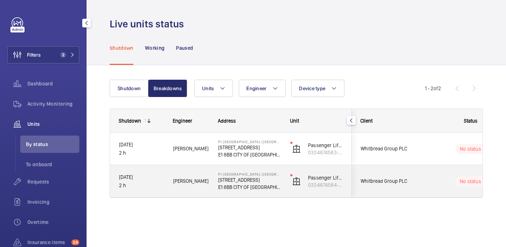
click at [199, 193] on div "[PERSON_NAME]" at bounding box center [186, 181] width 45 height 32
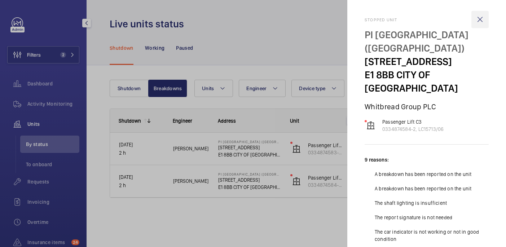
click at [480, 22] on wm-front-icon-button at bounding box center [480, 19] width 17 height 17
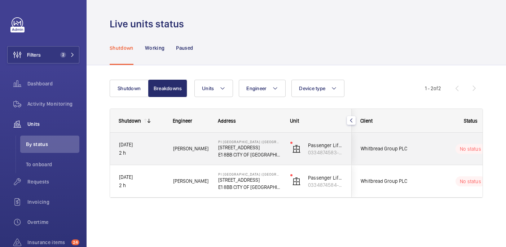
click at [203, 159] on div "[PERSON_NAME]" at bounding box center [187, 148] width 44 height 23
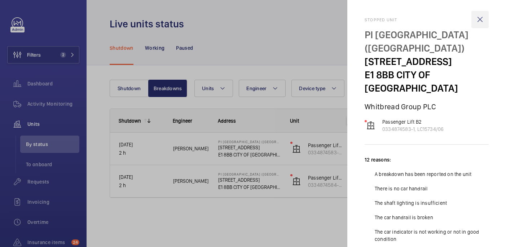
click at [482, 15] on wm-front-icon-button at bounding box center [480, 19] width 17 height 17
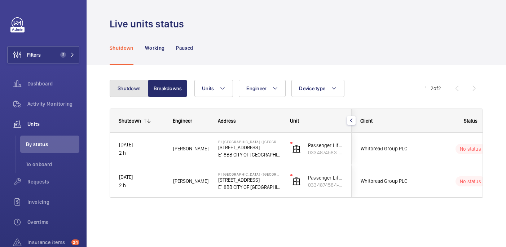
click at [123, 91] on button "Shutdown" at bounding box center [129, 88] width 39 height 17
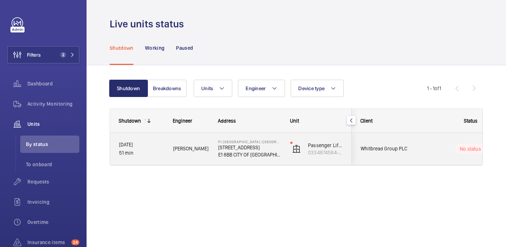
click at [201, 157] on div "[PERSON_NAME]" at bounding box center [187, 148] width 44 height 23
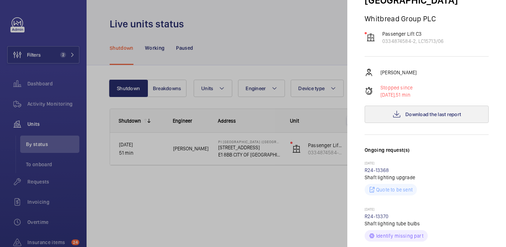
scroll to position [87, 0]
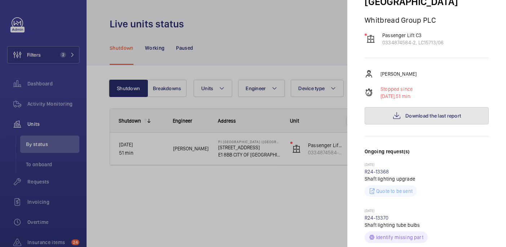
click at [433, 113] on span "Download the last report" at bounding box center [434, 116] width 56 height 6
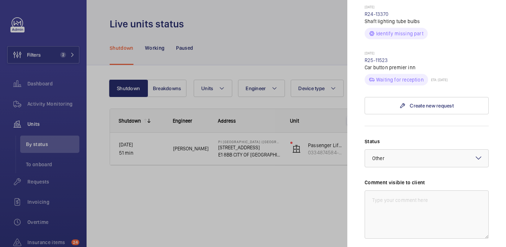
scroll to position [291, 0]
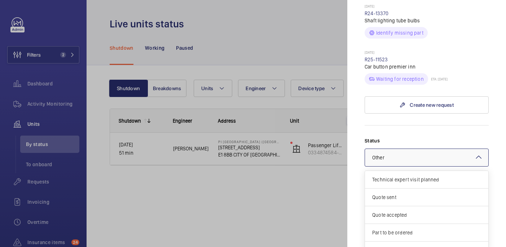
click at [414, 149] on div at bounding box center [426, 157] width 123 height 17
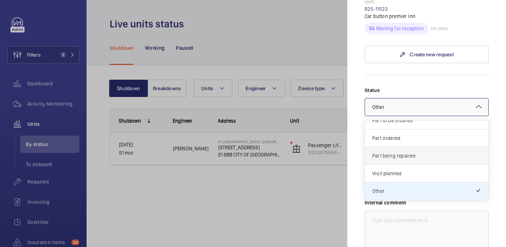
scroll to position [342, 0]
click at [401, 134] on span "Part ordered" at bounding box center [426, 137] width 109 height 7
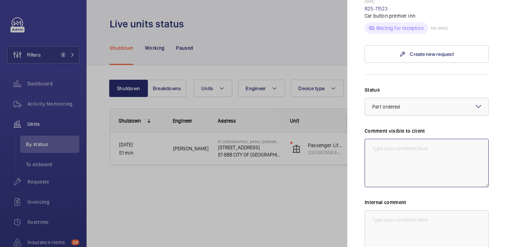
click at [396, 139] on textarea at bounding box center [427, 163] width 124 height 48
click at [409, 139] on textarea "WM ACTION: Sourcing part, eta tbc. 29/08" at bounding box center [427, 163] width 124 height 48
type textarea "WM ACTION: Sourcing part, eta tbc. 29/08"
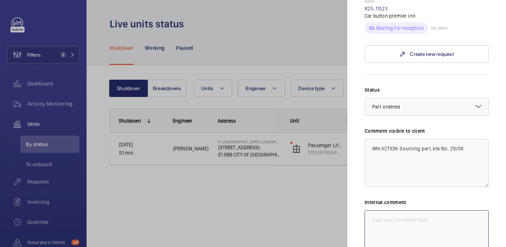
click at [414, 219] on textarea at bounding box center [427, 234] width 124 height 48
paste textarea "WM ACTION: Sourcing part, eta tbc. 29/08"
click at [446, 98] on div at bounding box center [426, 106] width 123 height 17
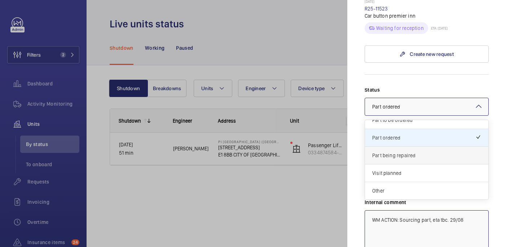
scroll to position [48, 0]
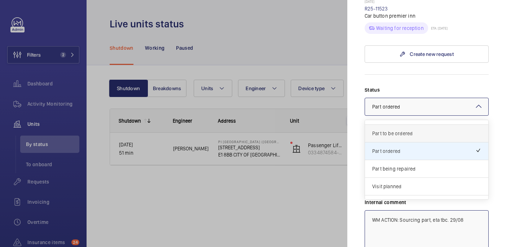
click at [422, 125] on div "Part to be ordered" at bounding box center [426, 134] width 123 height 18
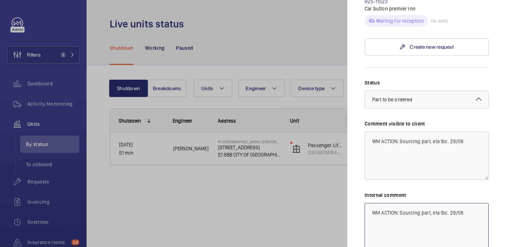
scroll to position [397, 0]
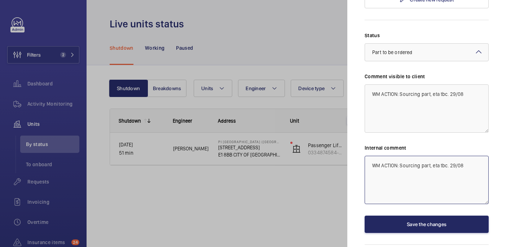
type textarea "WM ACTION: Sourcing part, eta tbc. 29/08"
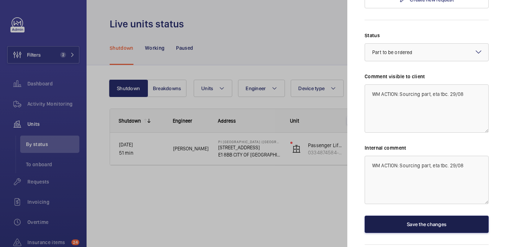
click at [431, 216] on button "Save the changes" at bounding box center [427, 224] width 124 height 17
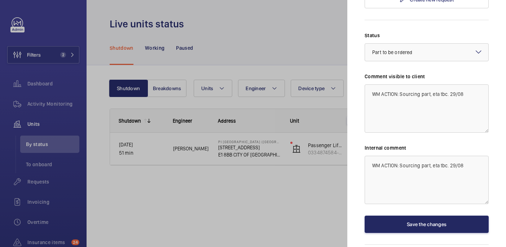
scroll to position [0, 0]
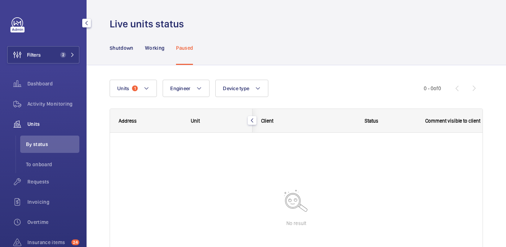
click at [73, 45] on div "Filters 2 Dashboard Activity Monitoring Units By status To onboard Requests Inv…" at bounding box center [43, 165] width 72 height 297
click at [70, 54] on mat-icon at bounding box center [72, 55] width 4 height 4
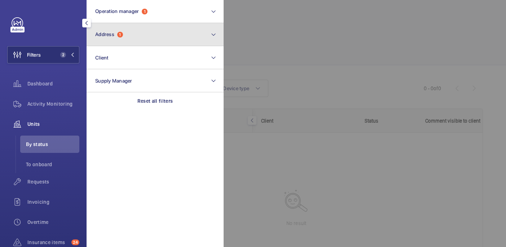
click at [148, 39] on button "Address 1" at bounding box center [155, 34] width 137 height 23
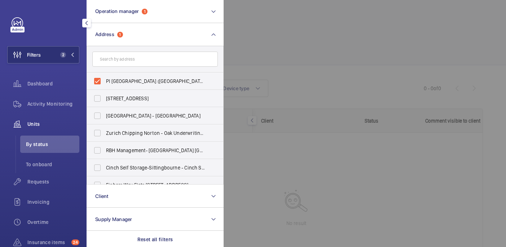
drag, startPoint x: 148, startPoint y: 79, endPoint x: 174, endPoint y: 65, distance: 29.4
click at [148, 79] on span "PI London City (Tower Hill) - 22-24 Prescot Street, CITY OF LONDON E1 8BB" at bounding box center [155, 81] width 99 height 7
click at [105, 79] on input "PI London City (Tower Hill) - 22-24 Prescot Street, CITY OF LONDON E1 8BB" at bounding box center [97, 81] width 14 height 14
checkbox input "false"
click at [268, 38] on div at bounding box center [477, 123] width 506 height 247
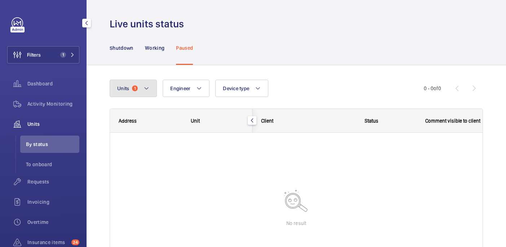
click at [149, 85] on mat-icon at bounding box center [147, 88] width 6 height 9
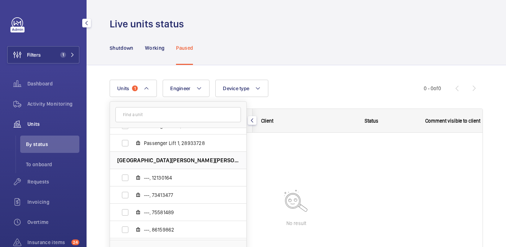
scroll to position [69, 0]
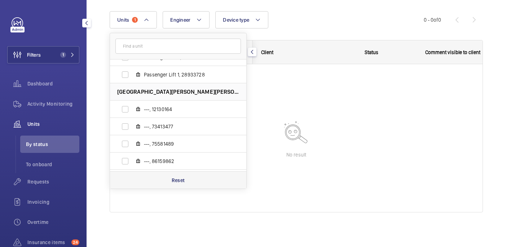
click at [182, 179] on p "Reset" at bounding box center [178, 180] width 13 height 7
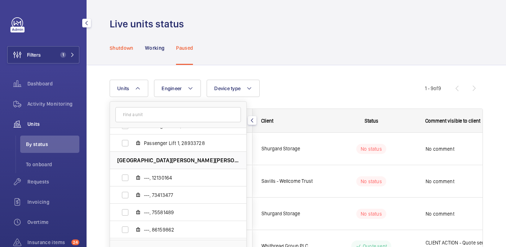
click at [118, 51] on p "Shutdown" at bounding box center [122, 47] width 24 height 7
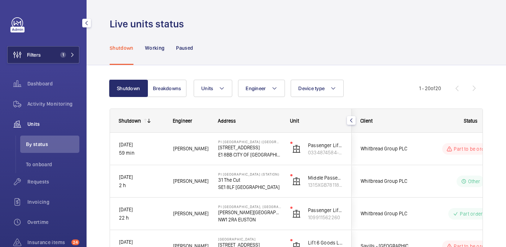
click at [68, 58] on button "Filters 1" at bounding box center [43, 54] width 72 height 17
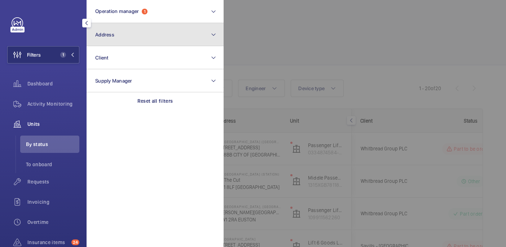
click at [133, 39] on button "Address" at bounding box center [155, 34] width 137 height 23
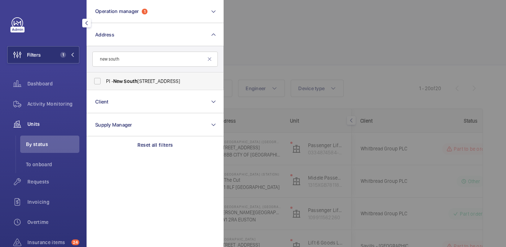
type input "new south"
click at [153, 77] on label "PI - New South gate - Ladderswood Way, Arnos Grove, LONDON N11 1FH" at bounding box center [150, 81] width 126 height 17
click at [105, 77] on input "PI - New South gate - Ladderswood Way, Arnos Grove, LONDON N11 1FH" at bounding box center [97, 81] width 14 height 14
checkbox input "true"
click at [310, 3] on div at bounding box center [477, 123] width 506 height 247
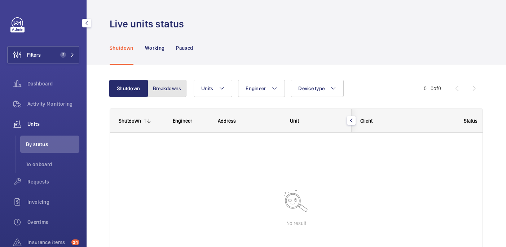
click at [172, 88] on button "Breakdowns" at bounding box center [167, 88] width 39 height 17
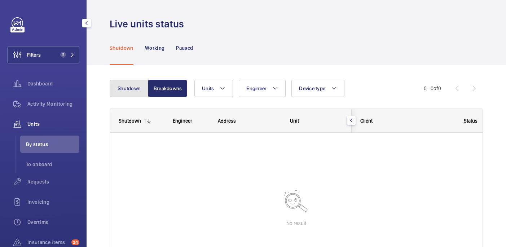
click at [125, 96] on button "Shutdown" at bounding box center [129, 88] width 39 height 17
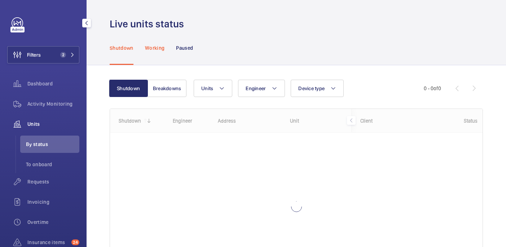
click at [154, 40] on div "Working" at bounding box center [154, 48] width 19 height 34
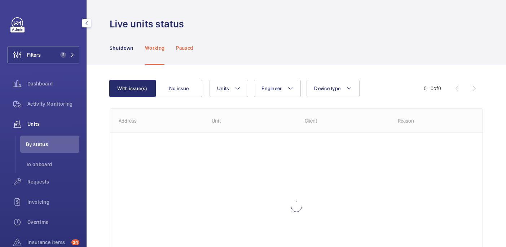
click at [193, 47] on p "Paused" at bounding box center [184, 47] width 17 height 7
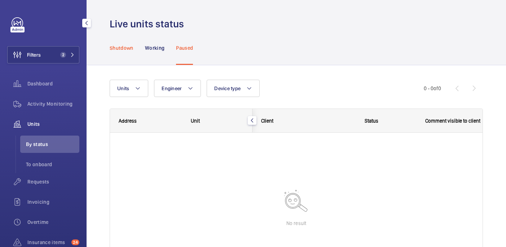
click at [115, 49] on p "Shutdown" at bounding box center [122, 47] width 24 height 7
click at [37, 53] on span "Filters" at bounding box center [34, 54] width 14 height 7
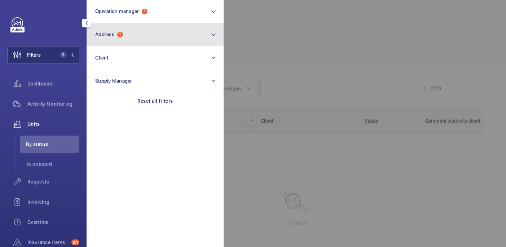
click at [133, 35] on button "Address 1" at bounding box center [155, 34] width 137 height 23
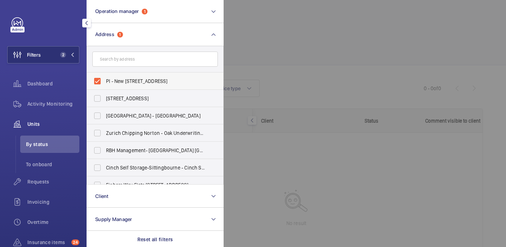
click at [125, 82] on span "PI - New Southgate - Ladderswood Way, Arnos Grove, LONDON N11 1FH" at bounding box center [155, 81] width 99 height 7
click at [105, 82] on input "PI - New Southgate - Ladderswood Way, Arnos Grove, LONDON N11 1FH" at bounding box center [97, 81] width 14 height 14
checkbox input "false"
click at [325, 3] on div at bounding box center [477, 123] width 506 height 247
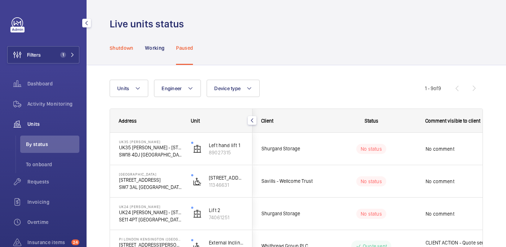
click at [128, 52] on div "Shutdown" at bounding box center [122, 48] width 24 height 34
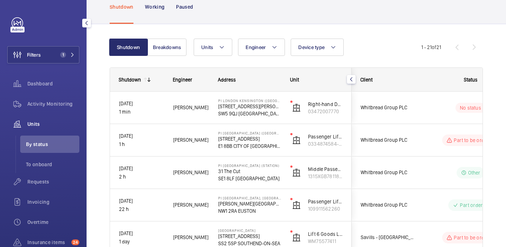
scroll to position [43, 0]
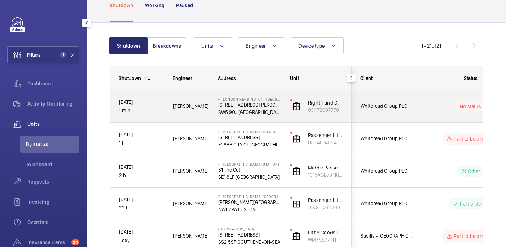
click at [276, 114] on p "SW5 9QJ [GEOGRAPHIC_DATA]" at bounding box center [249, 112] width 63 height 7
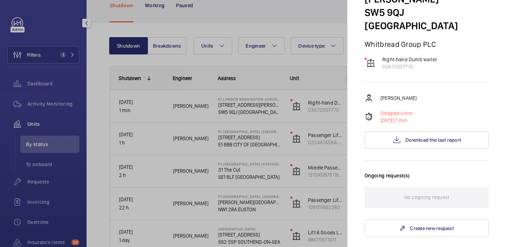
scroll to position [0, 0]
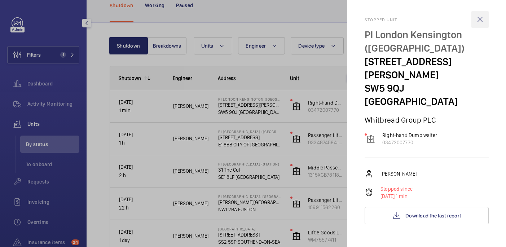
click at [478, 17] on wm-front-icon-button at bounding box center [480, 19] width 17 height 17
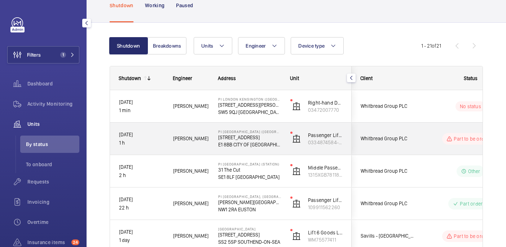
click at [278, 146] on p "E1 8BB CITY OF [GEOGRAPHIC_DATA]" at bounding box center [249, 144] width 63 height 7
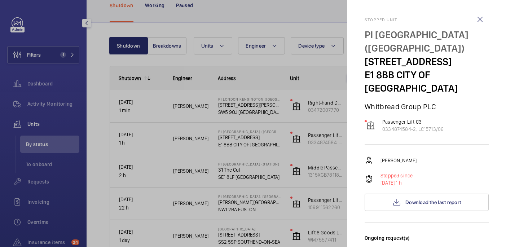
click at [376, 36] on p "PI [GEOGRAPHIC_DATA] ([GEOGRAPHIC_DATA])" at bounding box center [427, 41] width 124 height 27
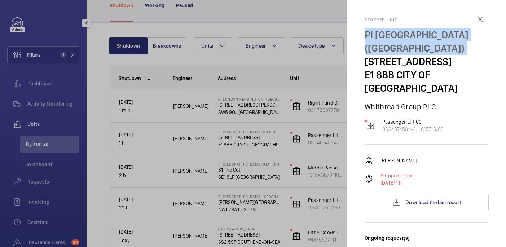
click at [376, 36] on p "PI [GEOGRAPHIC_DATA] ([GEOGRAPHIC_DATA])" at bounding box center [427, 41] width 124 height 27
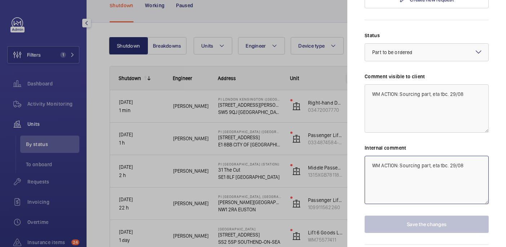
click at [468, 156] on textarea "WM ACTION: Sourcing part, eta tbc. 29/08" at bounding box center [427, 180] width 124 height 48
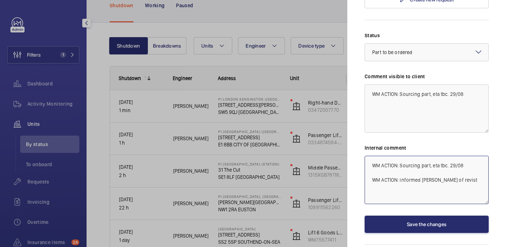
click at [440, 156] on textarea "WM ACTION: Sourcing part, eta tbc. 29/08 WM ACTION: informed michael of revist" at bounding box center [427, 180] width 124 height 48
paste textarea "michael"
click at [459, 157] on textarea "WM ACTION: Sourcing part, eta tbc. 29/08 WM ACTION: informed michael of revist" at bounding box center [427, 180] width 124 height 48
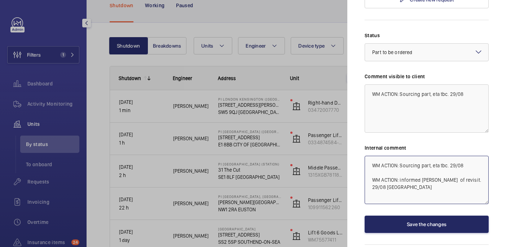
type textarea "WM ACTION: Sourcing part, eta tbc. 29/08 WM ACTION: informed [PERSON_NAME] of r…"
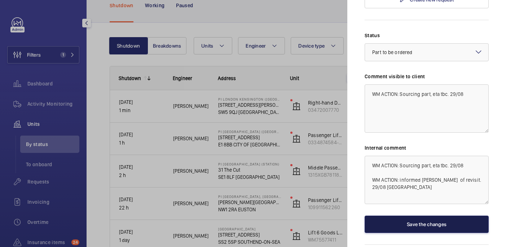
click at [468, 216] on button "Save the changes" at bounding box center [427, 224] width 124 height 17
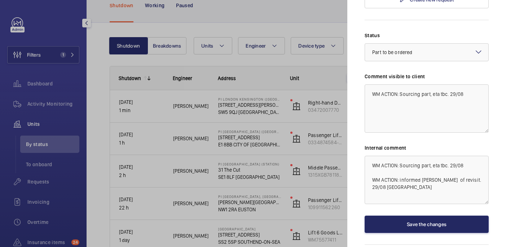
scroll to position [0, 0]
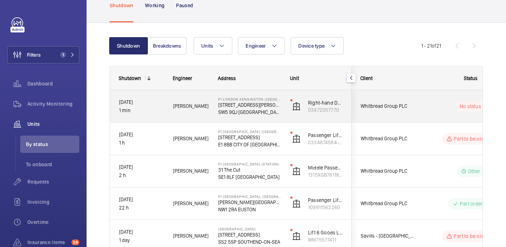
click at [282, 118] on div "Right-hand Dumb waiter 03472007770" at bounding box center [317, 106] width 70 height 32
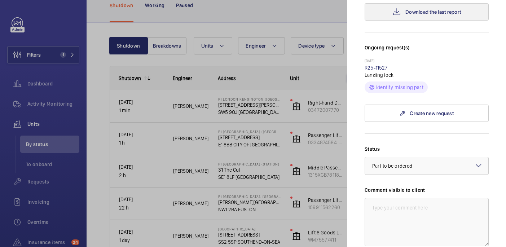
scroll to position [204, 0]
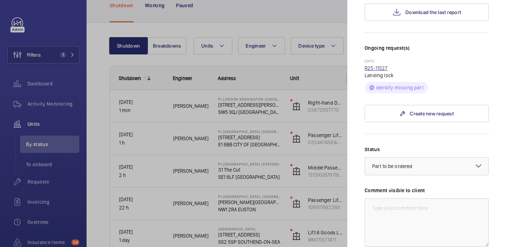
click at [370, 65] on link "R25-11527" at bounding box center [376, 68] width 23 height 6
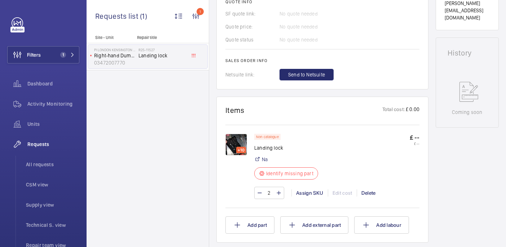
scroll to position [319, 0]
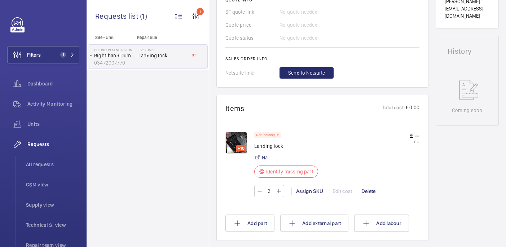
click at [241, 140] on img at bounding box center [237, 143] width 22 height 22
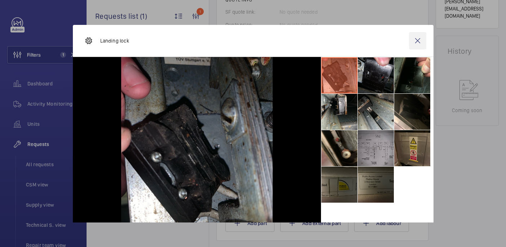
click at [418, 40] on wm-front-icon-button at bounding box center [417, 40] width 17 height 17
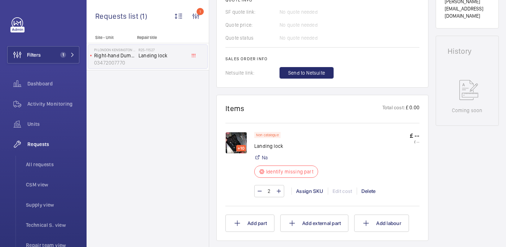
scroll to position [0, 0]
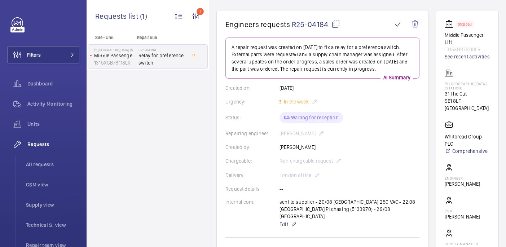
scroll to position [59, 0]
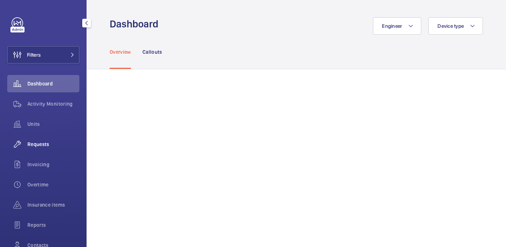
click at [40, 143] on span "Requests" at bounding box center [53, 144] width 52 height 7
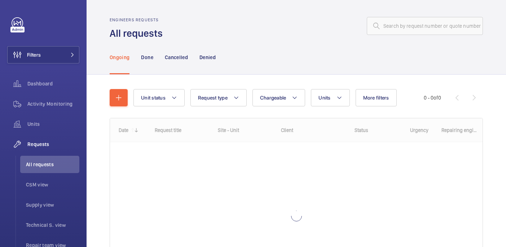
click at [420, 16] on wm-front-admin-header "Engineers requests All requests" at bounding box center [297, 20] width 420 height 40
click at [419, 19] on input "text" at bounding box center [425, 26] width 116 height 18
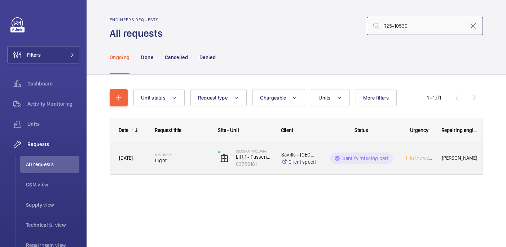
type input "R25-10530"
click at [202, 163] on span "Light" at bounding box center [182, 160] width 54 height 7
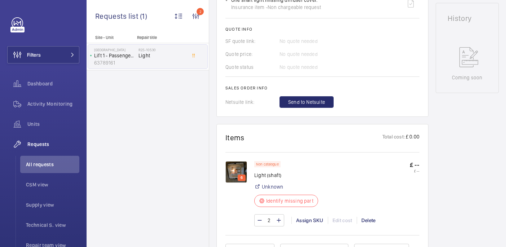
scroll to position [339, 0]
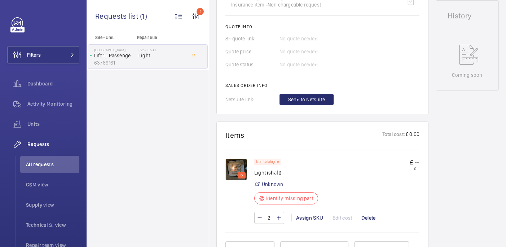
click at [238, 165] on img at bounding box center [237, 170] width 22 height 22
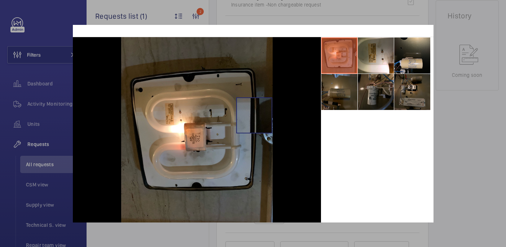
scroll to position [23, 0]
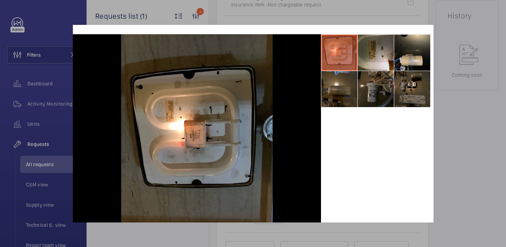
click at [376, 52] on li at bounding box center [376, 53] width 36 height 36
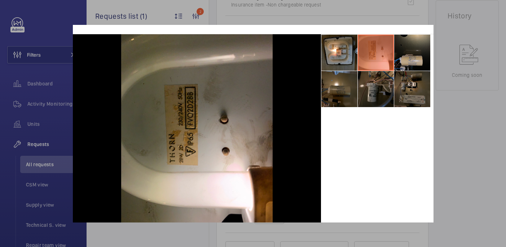
click at [402, 54] on li at bounding box center [412, 53] width 36 height 36
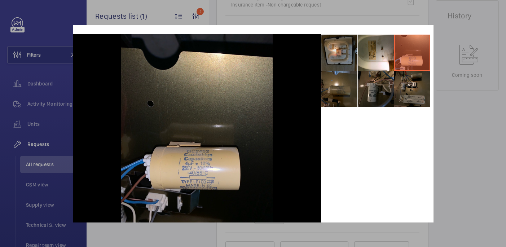
click at [349, 54] on li at bounding box center [340, 53] width 36 height 36
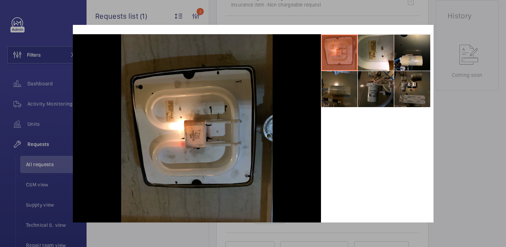
click at [470, 152] on div at bounding box center [253, 123] width 506 height 247
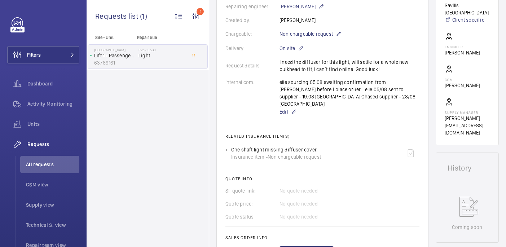
scroll to position [394, 0]
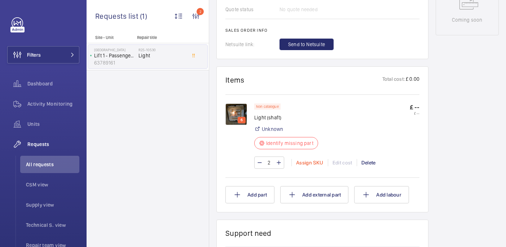
click at [315, 159] on div "Assign SKU" at bounding box center [310, 162] width 36 height 7
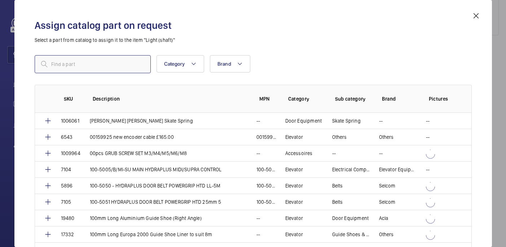
click at [131, 66] on input "text" at bounding box center [93, 64] width 116 height 18
paste input "1010120"
click at [52, 66] on input "1010120" at bounding box center [93, 64] width 116 height 18
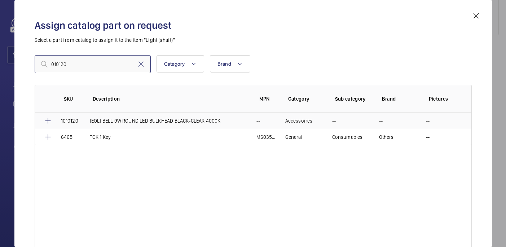
type input "010120"
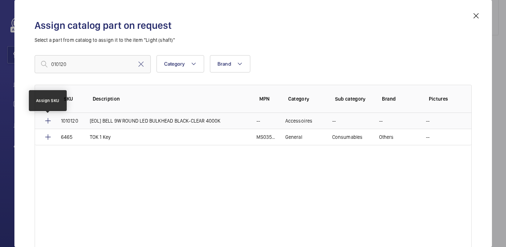
click at [50, 121] on mat-icon at bounding box center [48, 121] width 9 height 9
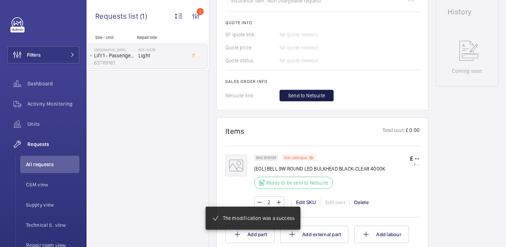
scroll to position [350, 0]
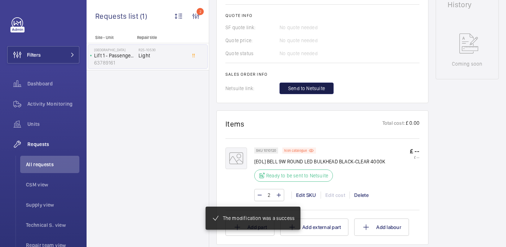
click at [309, 85] on span "Send to Netsuite" at bounding box center [306, 88] width 37 height 7
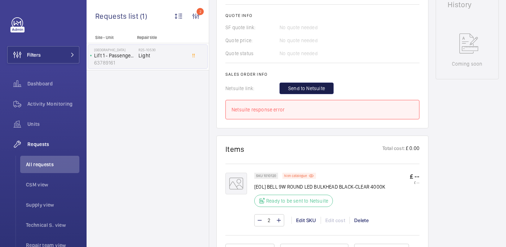
click at [309, 83] on button "Send to Netsuite" at bounding box center [307, 89] width 54 height 12
click at [309, 85] on span "Send to Netsuite" at bounding box center [306, 88] width 37 height 7
click at [294, 85] on span "Send to Netsuite" at bounding box center [306, 88] width 37 height 7
click at [317, 85] on span "Send to Netsuite" at bounding box center [306, 88] width 37 height 7
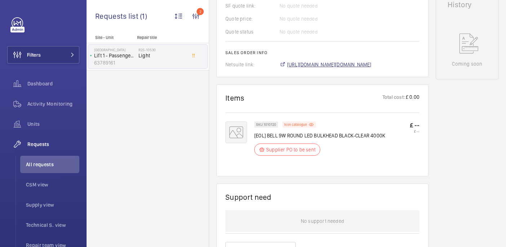
click at [317, 61] on span "https://6461500.app.netsuite.com/app/accounting/transactions/salesord.nl?id=296…" at bounding box center [329, 64] width 84 height 7
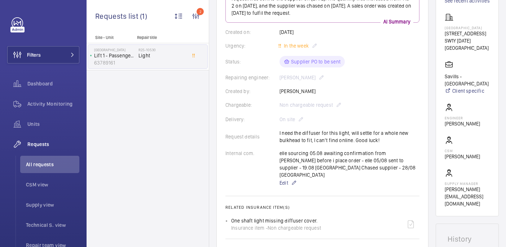
scroll to position [41, 0]
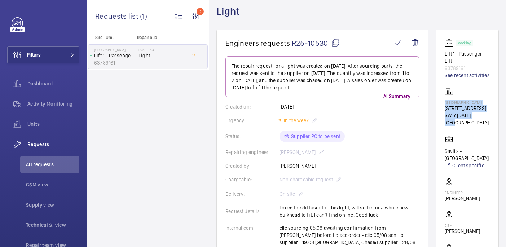
drag, startPoint x: 458, startPoint y: 111, endPoint x: 481, endPoint y: 143, distance: 39.3
click at [481, 143] on wm-front-card "Working Lift 1 - Passenger Lift 63789161 See recent activities Stirling Square …" at bounding box center [467, 161] width 63 height 262
copy div "Stirling Square 6 Carlton Gardens SW1Y 5AD LONDON"
click at [473, 202] on p "Archie Richter" at bounding box center [462, 198] width 35 height 7
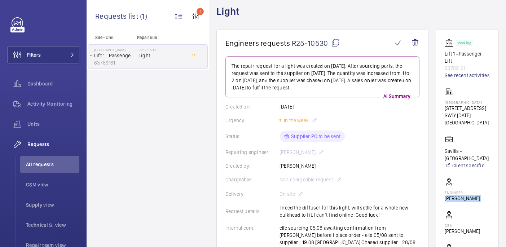
click at [473, 202] on p "Archie Richter" at bounding box center [462, 198] width 35 height 7
copy wm-front-card-body "Archie Richter"
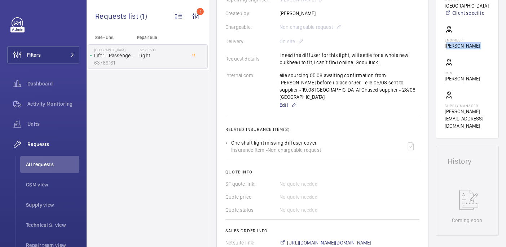
scroll to position [197, 0]
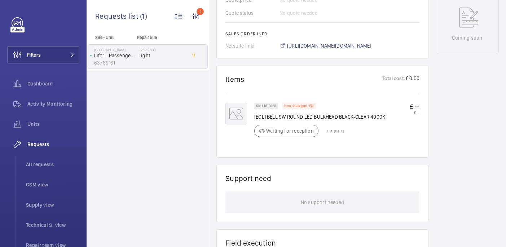
scroll to position [387, 0]
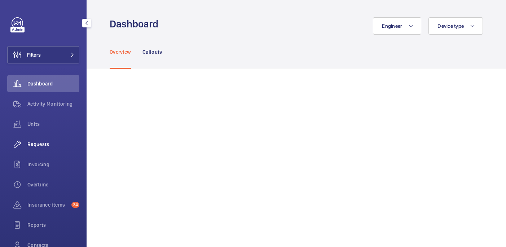
click at [39, 144] on span "Requests" at bounding box center [53, 144] width 52 height 7
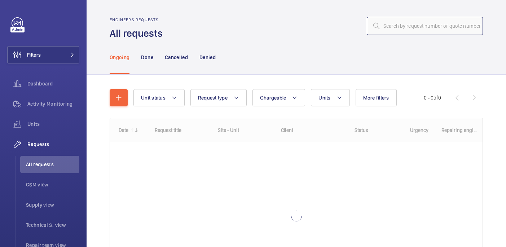
click at [390, 31] on input "text" at bounding box center [425, 26] width 116 height 18
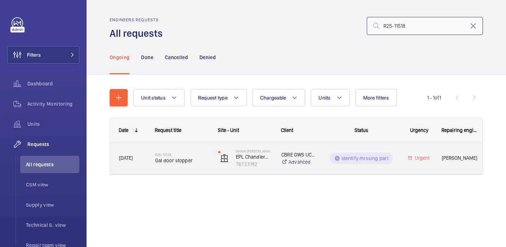
type input "R25-11518"
click at [189, 157] on span "Gal door stopper" at bounding box center [182, 160] width 54 height 7
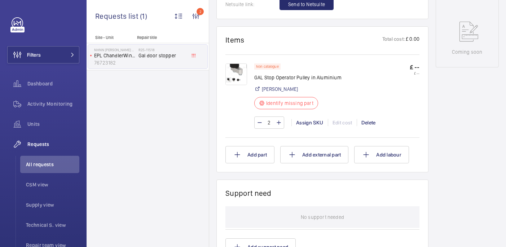
click at [234, 76] on img at bounding box center [237, 75] width 22 height 22
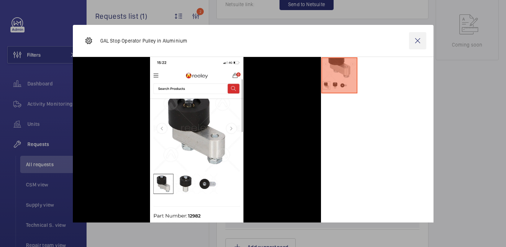
click at [419, 41] on wm-front-icon-button at bounding box center [417, 40] width 17 height 17
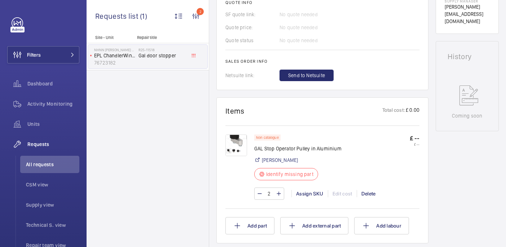
scroll to position [333, 0]
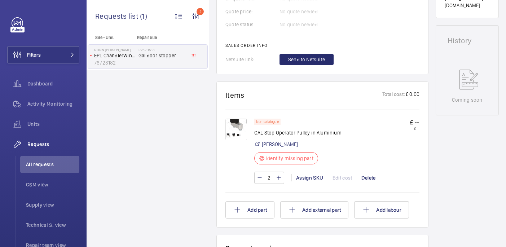
click at [238, 122] on img at bounding box center [237, 130] width 22 height 22
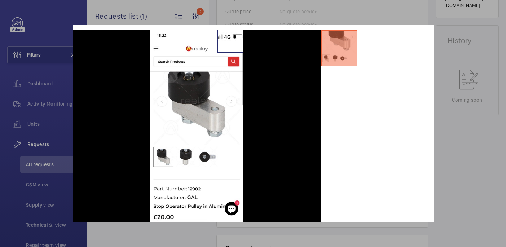
scroll to position [36, 0]
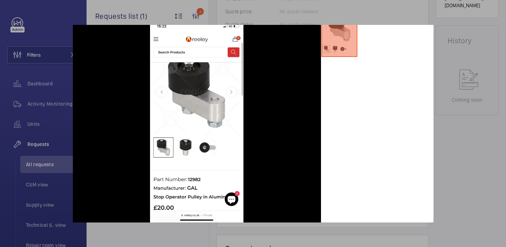
click at [465, 96] on div at bounding box center [253, 123] width 506 height 247
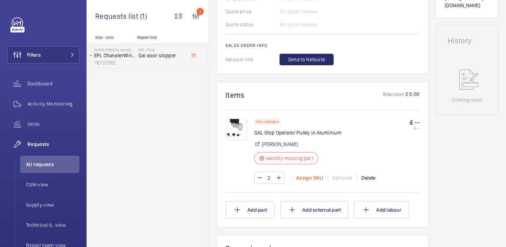
click at [318, 176] on div "Assign SKU" at bounding box center [310, 177] width 36 height 7
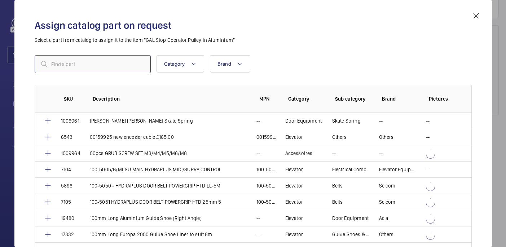
click at [83, 59] on input "text" at bounding box center [93, 64] width 116 height 18
paste input "1006147"
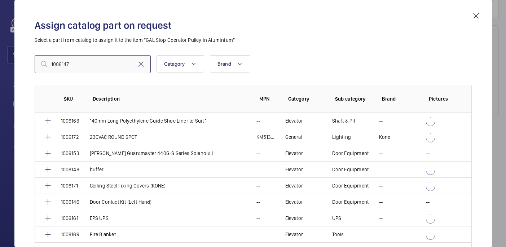
click at [53, 65] on input "1006147" at bounding box center [93, 64] width 116 height 18
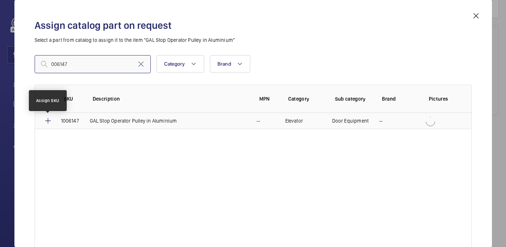
type input "006147"
click at [47, 123] on mat-icon at bounding box center [48, 121] width 9 height 9
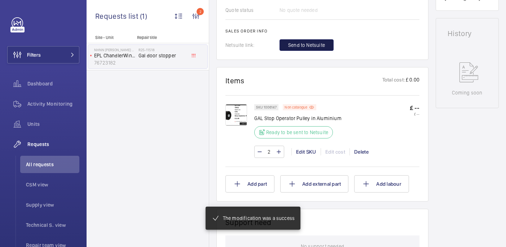
click at [324, 42] on span "Send to Netsuite" at bounding box center [306, 45] width 37 height 7
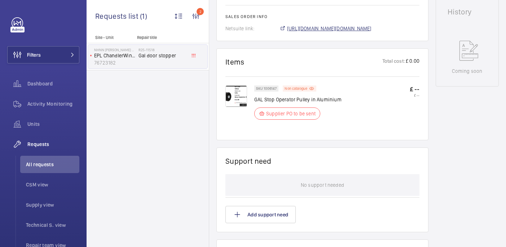
scroll to position [369, 0]
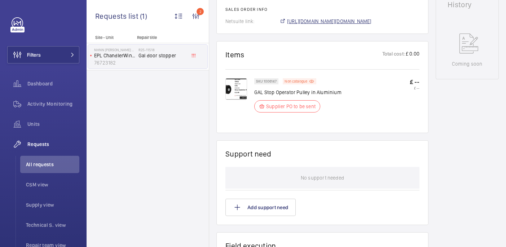
click at [332, 24] on span "[URL][DOMAIN_NAME][DOMAIN_NAME]" at bounding box center [329, 21] width 84 height 7
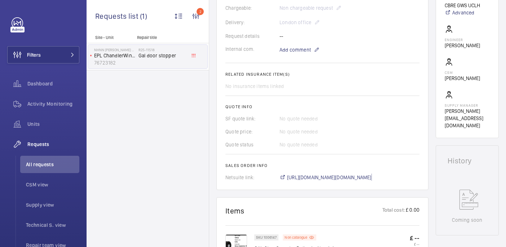
scroll to position [0, 0]
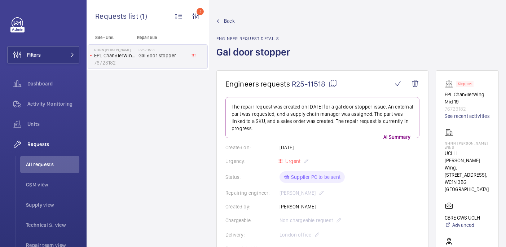
click at [462, 150] on p "NHNN [PERSON_NAME] Wing" at bounding box center [467, 145] width 45 height 9
copy p "NHNN [PERSON_NAME] Wing"
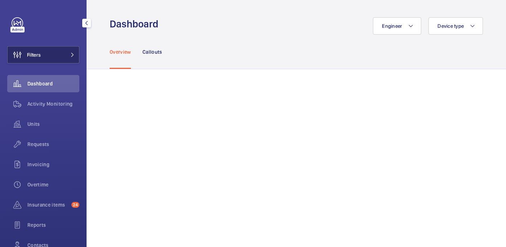
click at [64, 56] on button "Filters" at bounding box center [43, 54] width 72 height 17
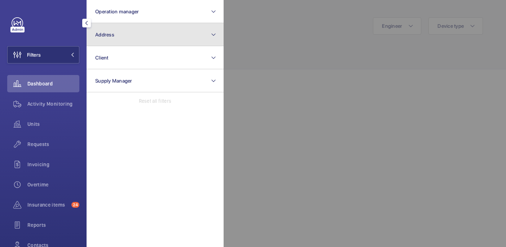
click at [135, 40] on button "Address" at bounding box center [155, 34] width 137 height 23
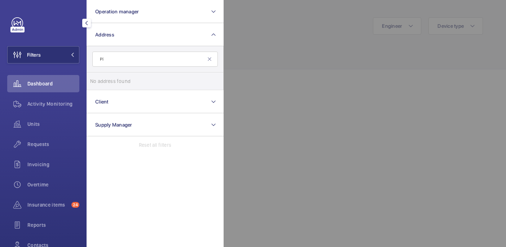
type input "P"
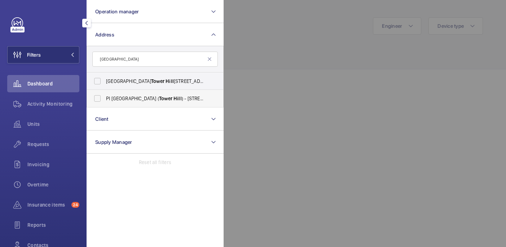
type input "[GEOGRAPHIC_DATA]"
click at [167, 101] on span "PI [GEOGRAPHIC_DATA] ( [GEOGRAPHIC_DATA] ) - [STREET_ADDRESS]" at bounding box center [155, 98] width 99 height 7
click at [105, 101] on input "PI [GEOGRAPHIC_DATA] ( [GEOGRAPHIC_DATA] ) - [STREET_ADDRESS]" at bounding box center [97, 98] width 14 height 14
checkbox input "true"
click at [293, 32] on div at bounding box center [477, 123] width 506 height 247
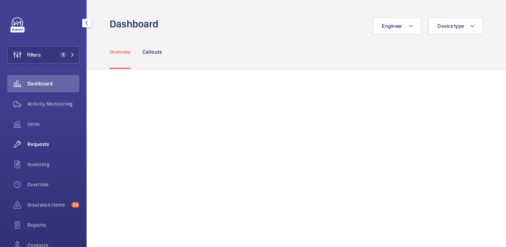
click at [44, 142] on span "Requests" at bounding box center [53, 144] width 52 height 7
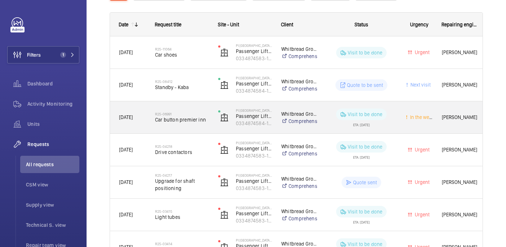
scroll to position [107, 0]
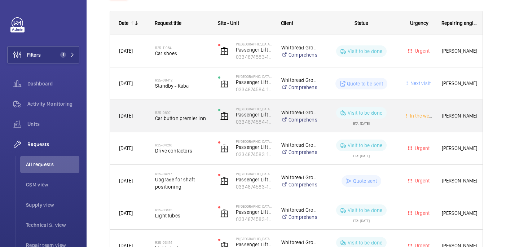
click at [189, 123] on div "R25-06991 Car button premier inn" at bounding box center [182, 116] width 54 height 21
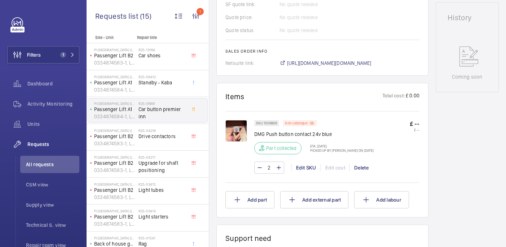
click at [236, 121] on img at bounding box center [237, 131] width 22 height 22
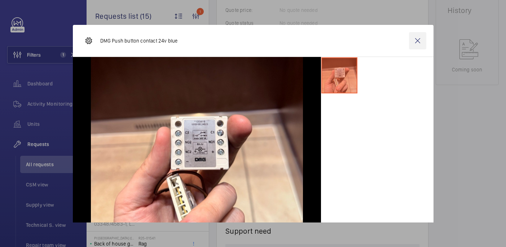
click at [420, 38] on wm-front-icon-button at bounding box center [417, 40] width 17 height 17
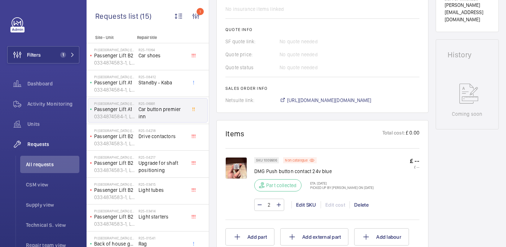
scroll to position [302, 0]
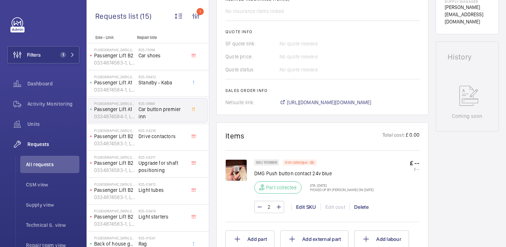
click at [239, 171] on img at bounding box center [237, 171] width 22 height 22
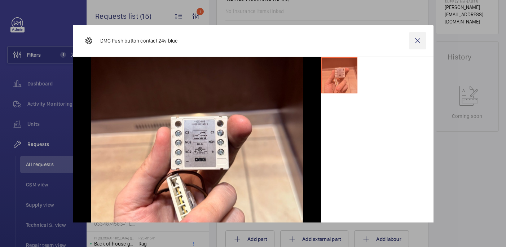
click at [420, 40] on wm-front-icon-button at bounding box center [417, 40] width 17 height 17
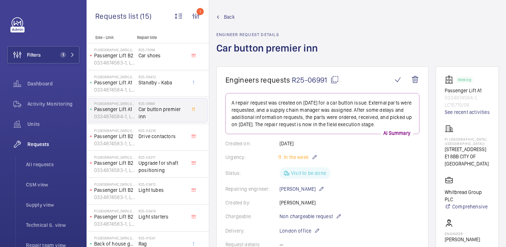
scroll to position [0, 0]
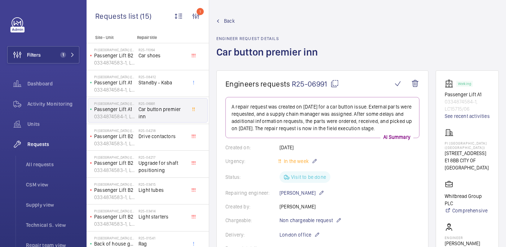
click at [261, 52] on h1 "Car button premier inn" at bounding box center [270, 57] width 106 height 25
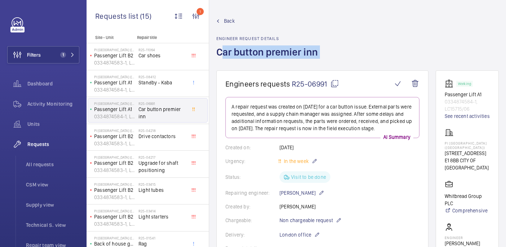
click at [261, 52] on h1 "Car button premier inn" at bounding box center [270, 57] width 106 height 25
copy h1 "Car button premier inn"
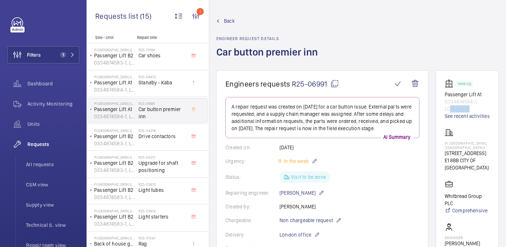
drag, startPoint x: 489, startPoint y: 116, endPoint x: 466, endPoint y: 116, distance: 23.1
click at [466, 113] on p "0334874584-1, LC15715/06" at bounding box center [467, 105] width 45 height 14
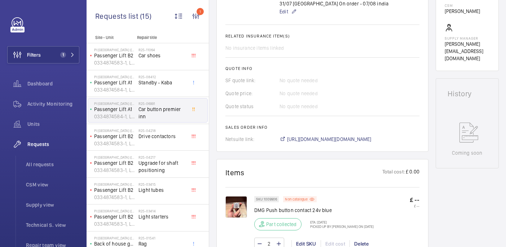
scroll to position [314, 0]
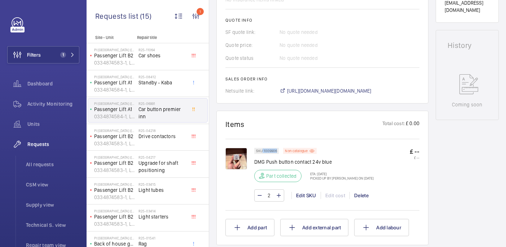
drag, startPoint x: 262, startPoint y: 151, endPoint x: 279, endPoint y: 152, distance: 16.2
click at [279, 152] on div "SKU 1009906" at bounding box center [266, 151] width 25 height 6
copy p "1009906"
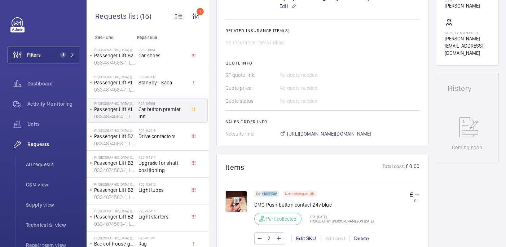
scroll to position [270, 0]
click at [326, 135] on span "https://6461500.app.netsuite.com/app/accounting/transactions/salesord.nl?id=288…" at bounding box center [329, 134] width 84 height 7
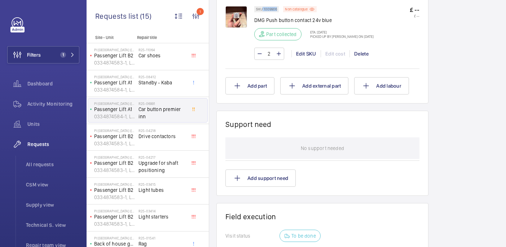
scroll to position [343, 0]
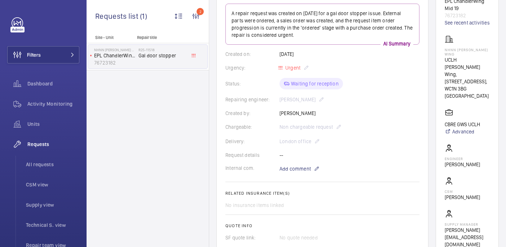
scroll to position [87, 0]
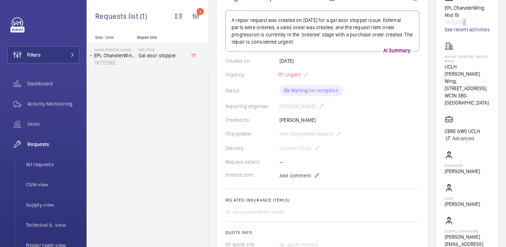
drag, startPoint x: 483, startPoint y: 29, endPoint x: 478, endPoint y: 29, distance: 5.1
click at [477, 26] on p "76723182" at bounding box center [467, 22] width 45 height 7
click at [490, 26] on p "76723182" at bounding box center [467, 22] width 45 height 7
drag, startPoint x: 484, startPoint y: 29, endPoint x: 458, endPoint y: 31, distance: 26.4
click at [458, 31] on wm-front-card "Stopped EPL ChandlerWing Mid 19 76723182 See recent activities NHNN [PERSON_NAM…" at bounding box center [467, 124] width 63 height 280
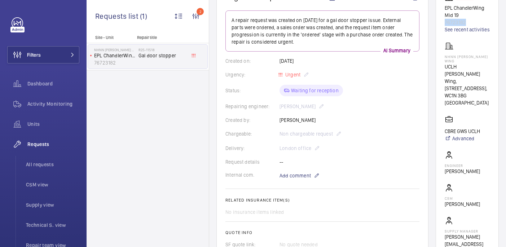
copy p "76723182"
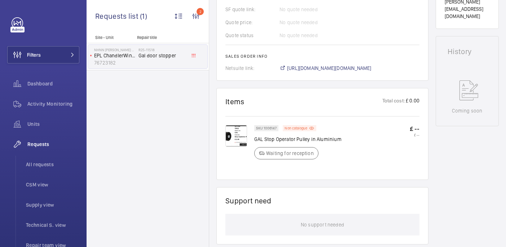
scroll to position [323, 0]
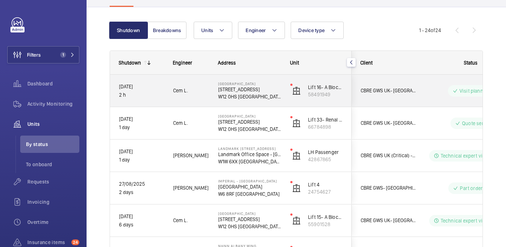
scroll to position [56, 0]
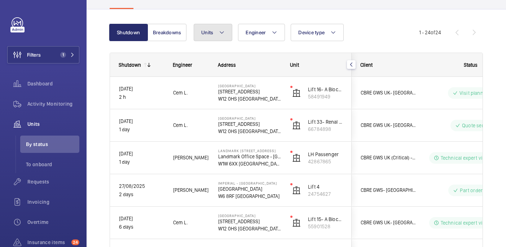
click at [213, 30] on button "Units" at bounding box center [213, 32] width 39 height 17
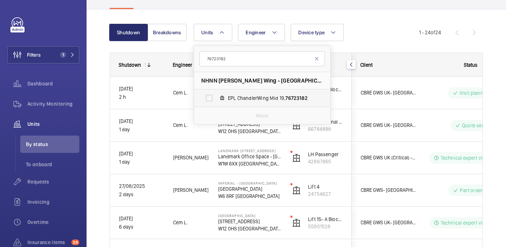
type input "76723182"
drag, startPoint x: 255, startPoint y: 97, endPoint x: 262, endPoint y: 94, distance: 8.1
click at [255, 97] on span "EPL ChandlerWing Mid 19, 76723182" at bounding box center [270, 98] width 84 height 7
click at [217, 97] on input "EPL ChandlerWing Mid 19, 76723182" at bounding box center [209, 98] width 14 height 14
checkbox input "true"
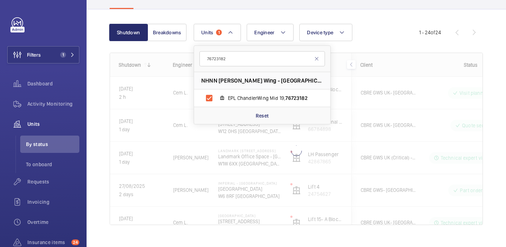
click at [398, 31] on div "Units 1 76723182 NHNN [PERSON_NAME][GEOGRAPHIC_DATA] - [GEOGRAPHIC_DATA][PERSON…" at bounding box center [307, 32] width 226 height 17
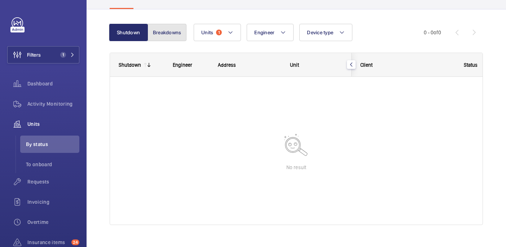
click at [161, 40] on button "Breakdowns" at bounding box center [167, 32] width 39 height 17
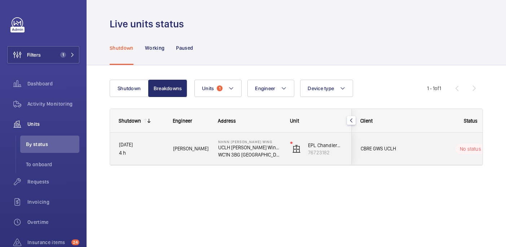
click at [195, 151] on span "[PERSON_NAME]" at bounding box center [191, 149] width 36 height 8
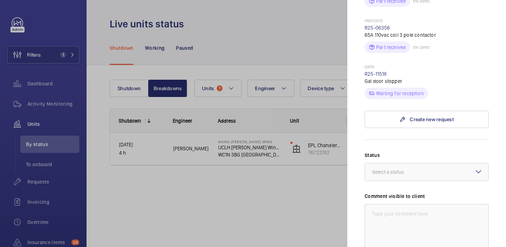
scroll to position [429, 0]
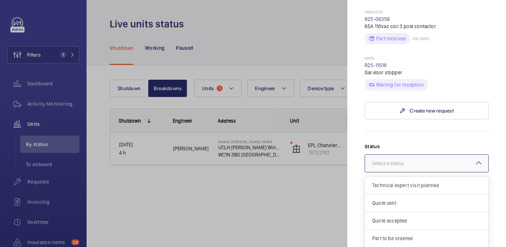
click at [409, 160] on div "Select a status" at bounding box center [397, 163] width 50 height 7
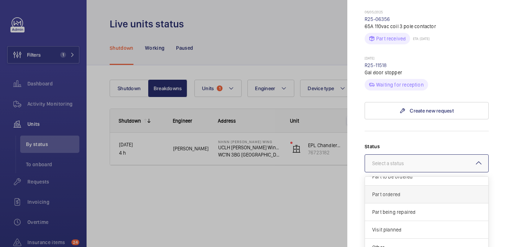
click at [412, 186] on div "Part ordered" at bounding box center [426, 195] width 123 height 18
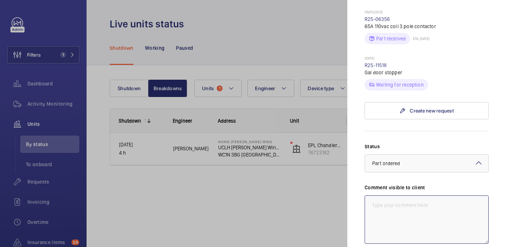
click at [392, 196] on textarea at bounding box center [427, 220] width 124 height 48
click at [393, 196] on textarea "WM ACTION: Part on order, eta w/c 1st. 29/08" at bounding box center [427, 220] width 124 height 48
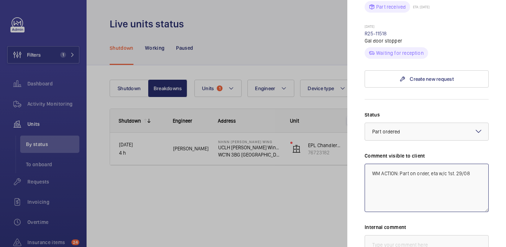
scroll to position [482, 0]
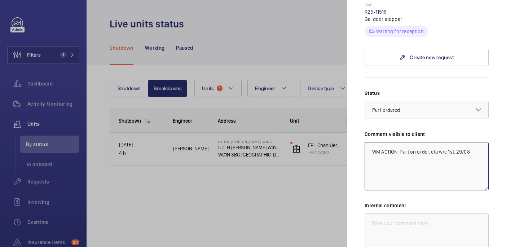
type textarea "WM ACTION: Part on order, eta w/c 1st. 29/08"
click at [405, 214] on textarea at bounding box center [427, 238] width 124 height 48
paste textarea "WM ACTION: Part on order, eta w/c 1st. 29/08"
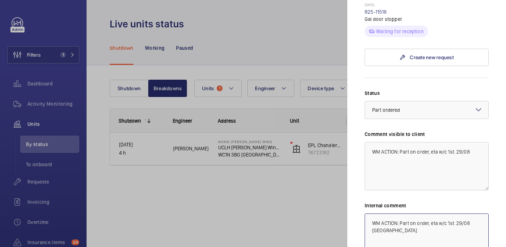
scroll to position [533, 0]
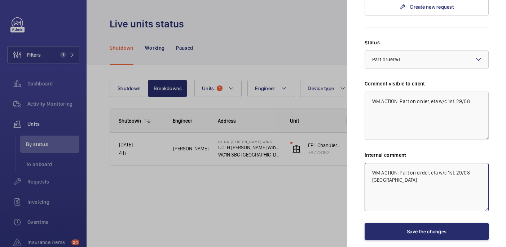
type textarea "WM ACTION: Part on order, eta w/c 1st. 29/08 india"
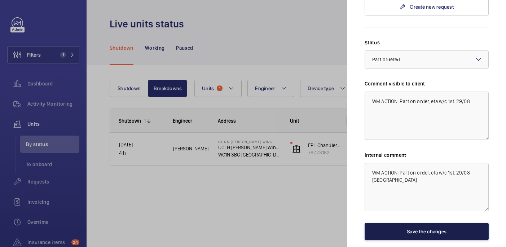
click at [412, 223] on button "Save the changes" at bounding box center [427, 231] width 124 height 17
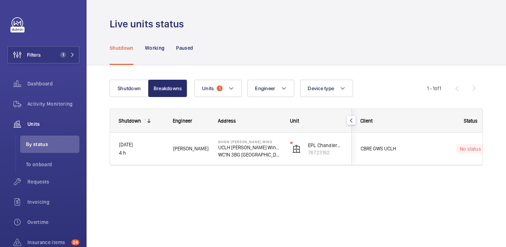
scroll to position [0, 0]
click at [136, 86] on button "Shutdown" at bounding box center [129, 88] width 39 height 17
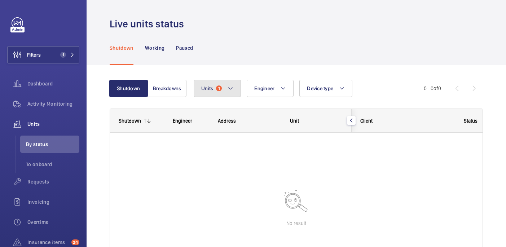
click at [222, 88] on span "1" at bounding box center [219, 89] width 6 height 6
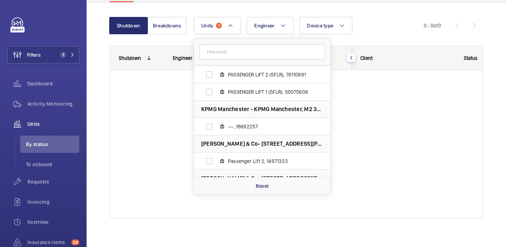
scroll to position [69, 0]
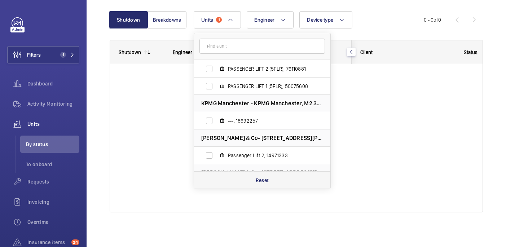
click at [283, 180] on div "Reset" at bounding box center [262, 179] width 136 height 17
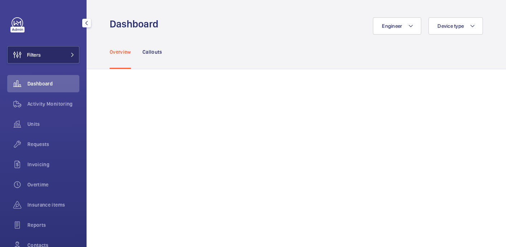
click at [39, 58] on span "Filters" at bounding box center [34, 54] width 14 height 7
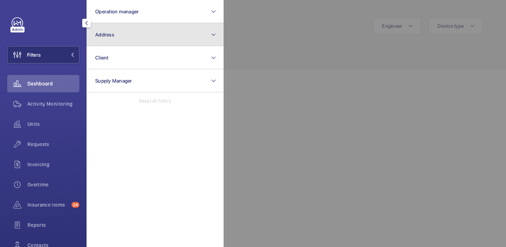
click at [118, 45] on button "Address" at bounding box center [155, 34] width 137 height 23
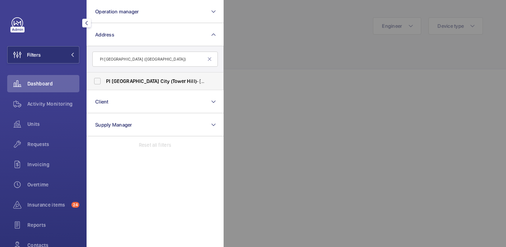
type input "PI [GEOGRAPHIC_DATA] ([GEOGRAPHIC_DATA])"
click at [151, 87] on label "PI [GEOGRAPHIC_DATA] ([GEOGRAPHIC_DATA]) - [STREET_ADDRESS]" at bounding box center [150, 81] width 126 height 17
click at [105, 87] on input "PI [GEOGRAPHIC_DATA] ([GEOGRAPHIC_DATA]) - [STREET_ADDRESS]" at bounding box center [97, 81] width 14 height 14
checkbox input "true"
click at [277, 16] on div at bounding box center [477, 123] width 506 height 247
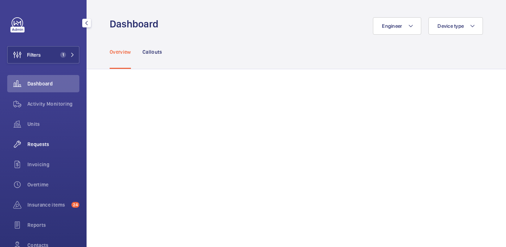
click at [53, 137] on div "Requests" at bounding box center [43, 144] width 72 height 17
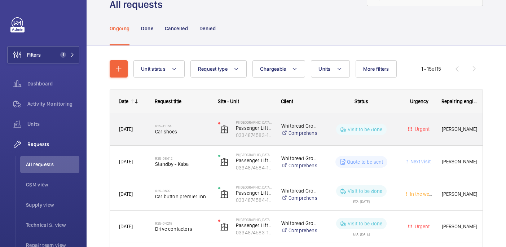
scroll to position [29, 0]
click at [195, 134] on span "Car shoes" at bounding box center [182, 131] width 54 height 7
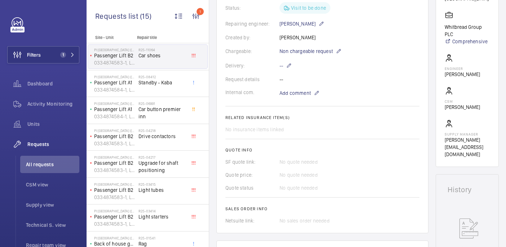
scroll to position [162, 0]
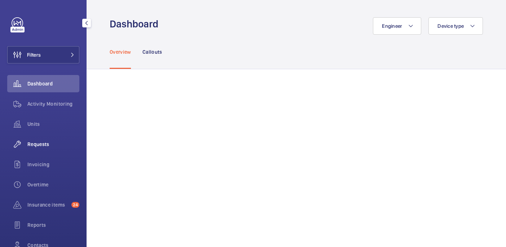
click at [47, 143] on span "Requests" at bounding box center [53, 144] width 52 height 7
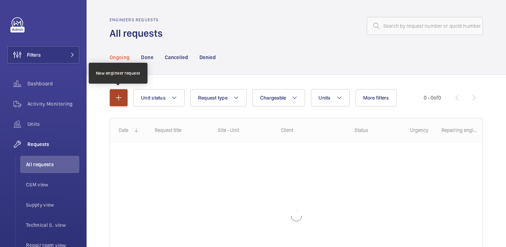
click at [119, 95] on mat-icon "button" at bounding box center [118, 97] width 9 height 9
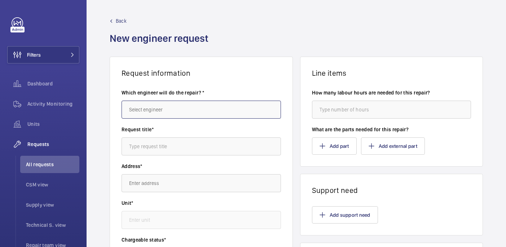
click at [163, 112] on input "text" at bounding box center [202, 110] width 160 height 18
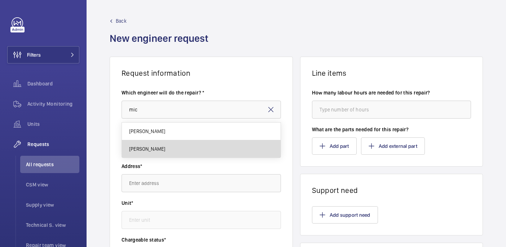
click at [180, 150] on mat-option "[PERSON_NAME]" at bounding box center [201, 148] width 159 height 17
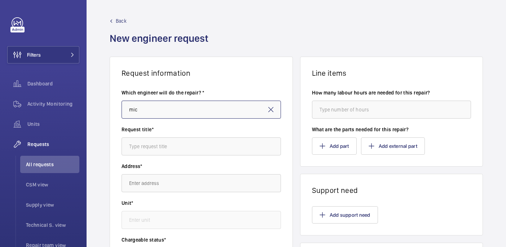
type input "[PERSON_NAME]"
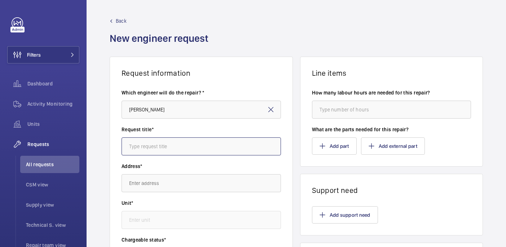
click at [209, 145] on input "text" at bounding box center [202, 146] width 160 height 18
paste input "Car button premier inn"
type input "Car button premier inn"
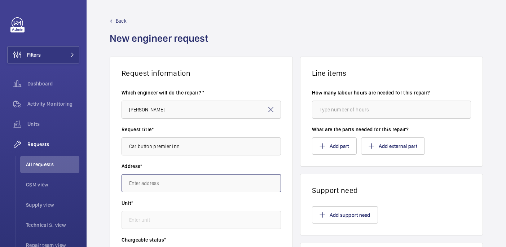
click at [208, 184] on input "text" at bounding box center [202, 183] width 160 height 18
type input "p"
type input "P"
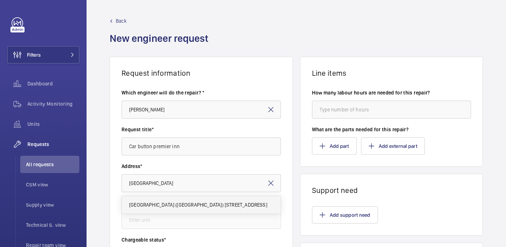
click at [204, 201] on span "PI London City (Tower Hill) 22-24 Prescot Street, E1 8BB CITY OF LONDON" at bounding box center [198, 204] width 138 height 7
type input "PI London City (Tower Hill) 22-24 Prescot Street, E1 8BB CITY OF LONDON"
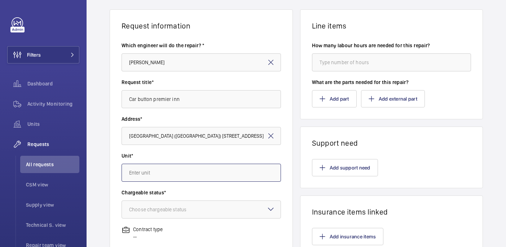
click at [227, 165] on input "text" at bounding box center [202, 173] width 160 height 18
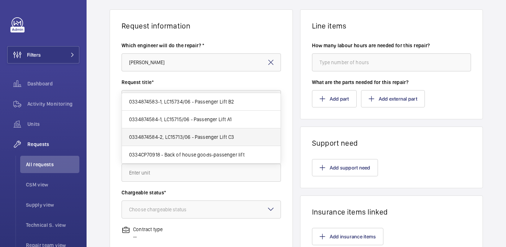
click at [244, 138] on mat-option "0334874584-2, LC15713/06 - Passenger Lift C3" at bounding box center [201, 137] width 159 height 18
type input "0334874584-2, LC15713/06 - Passenger Lift C3"
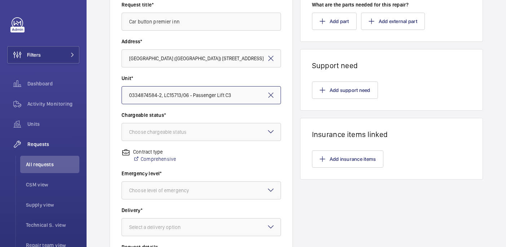
scroll to position [135, 0]
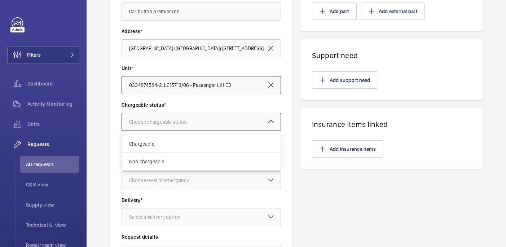
click at [183, 128] on div at bounding box center [201, 121] width 159 height 17
click at [172, 166] on div "Non chargeable" at bounding box center [201, 161] width 159 height 17
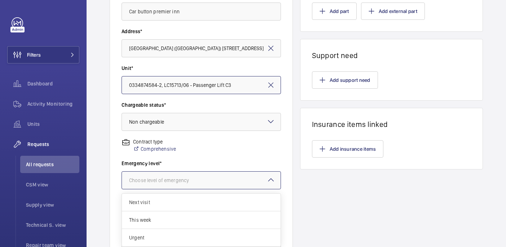
click at [171, 179] on div "Choose level of emergency" at bounding box center [168, 180] width 78 height 7
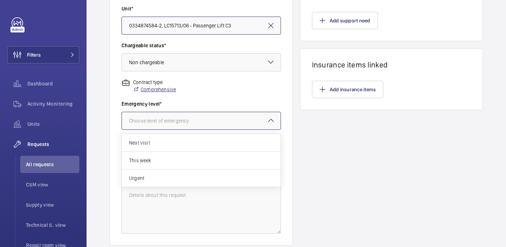
scroll to position [203, 0]
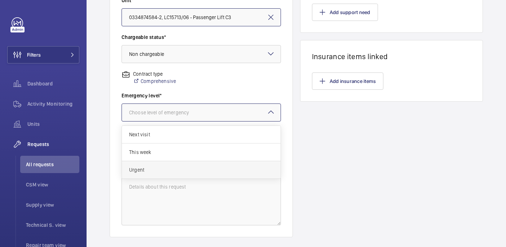
click at [173, 170] on span "Urgent" at bounding box center [201, 169] width 144 height 7
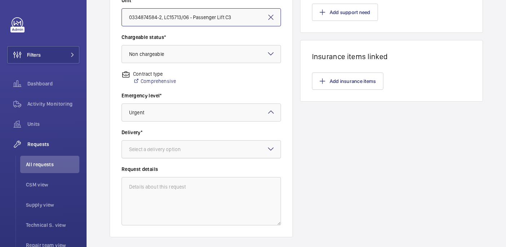
click at [165, 146] on div "Select a delivery option" at bounding box center [164, 149] width 70 height 7
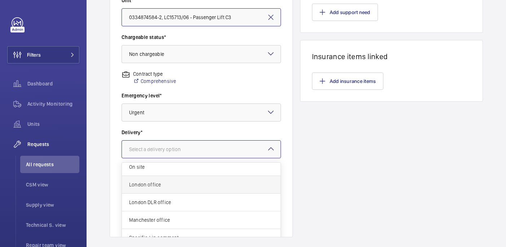
scroll to position [22, 0]
click at [167, 186] on span "London office" at bounding box center [201, 185] width 144 height 7
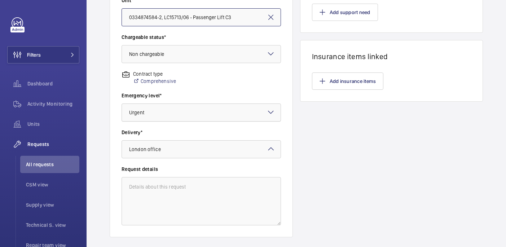
scroll to position [0, 0]
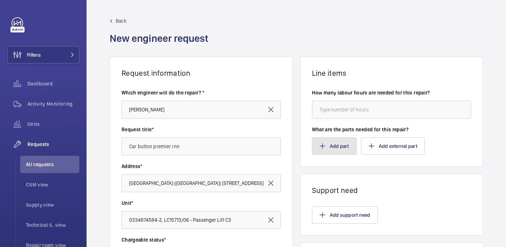
click at [330, 145] on button "Add part" at bounding box center [334, 145] width 45 height 17
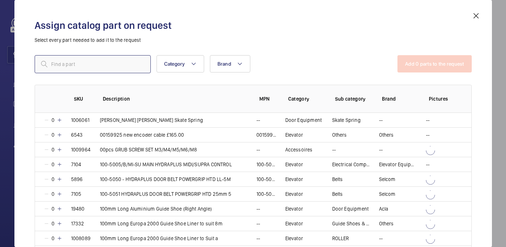
click at [109, 61] on input "text" at bounding box center [93, 64] width 116 height 18
paste input "1009906"
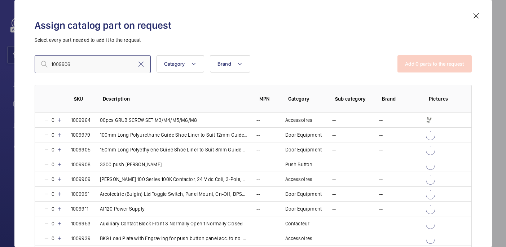
click at [54, 64] on input "1009906" at bounding box center [93, 64] width 116 height 18
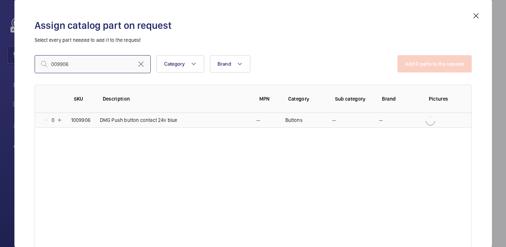
type input "009906"
click at [58, 121] on mat-icon at bounding box center [60, 120] width 6 height 6
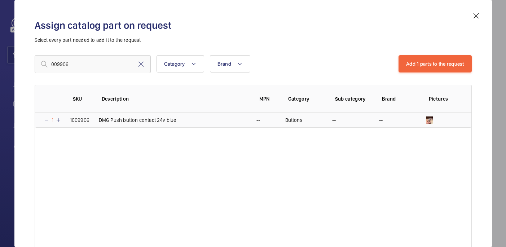
click at [58, 121] on mat-icon at bounding box center [59, 120] width 6 height 6
click at [411, 64] on button "Add 1 parts to the request" at bounding box center [435, 63] width 73 height 17
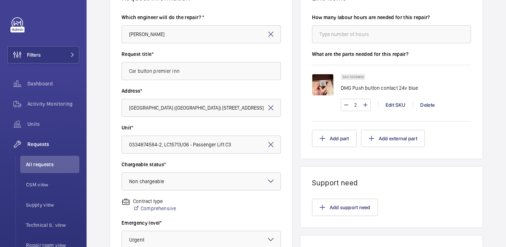
scroll to position [245, 0]
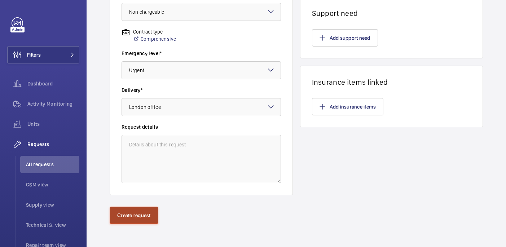
click at [133, 212] on button "Create request" at bounding box center [134, 215] width 49 height 17
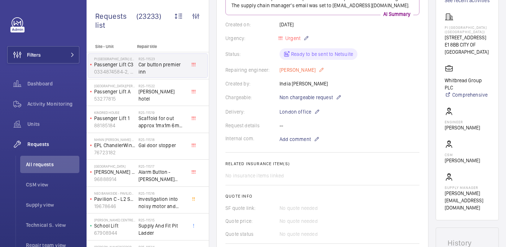
scroll to position [226, 0]
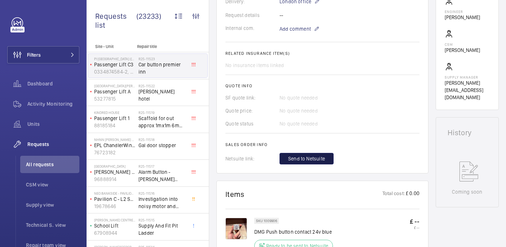
click at [309, 158] on span "Send to Netsuite" at bounding box center [306, 158] width 37 height 7
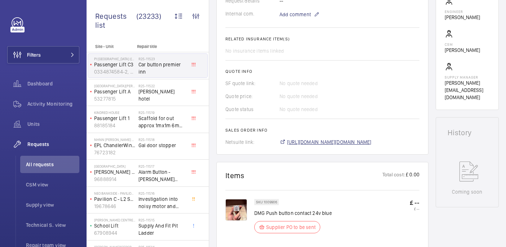
click at [316, 144] on span "https://6461500.app.netsuite.com/app/accounting/transactions/salesord.nl?id=296…" at bounding box center [329, 142] width 84 height 7
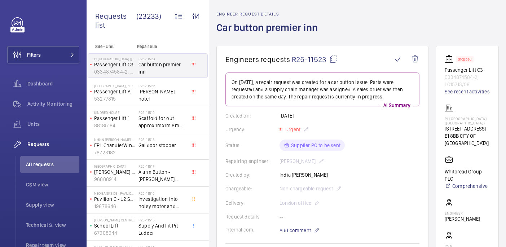
scroll to position [0, 0]
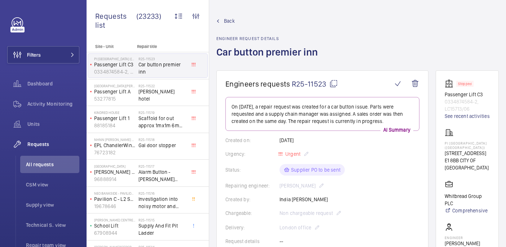
click at [468, 150] on p "PI [GEOGRAPHIC_DATA] ([GEOGRAPHIC_DATA])" at bounding box center [467, 145] width 45 height 9
copy p "PI [GEOGRAPHIC_DATA] ([GEOGRAPHIC_DATA])"
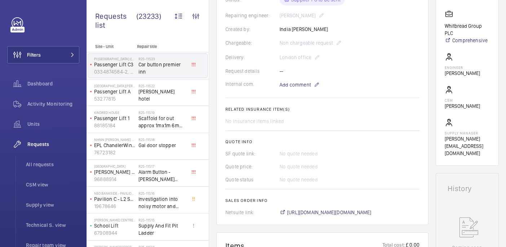
scroll to position [340, 0]
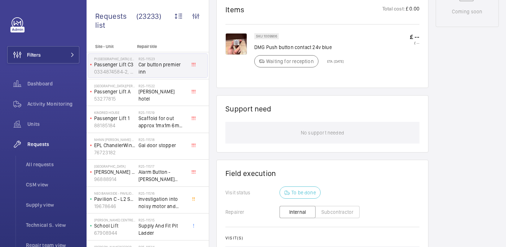
scroll to position [407, 0]
click at [234, 47] on img at bounding box center [237, 44] width 22 height 22
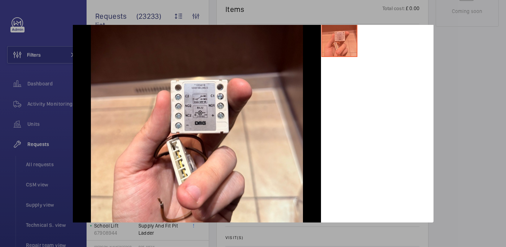
scroll to position [0, 0]
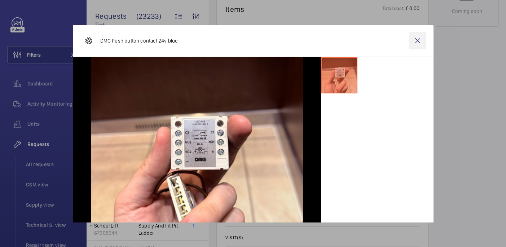
click at [415, 42] on wm-front-icon-button at bounding box center [417, 40] width 17 height 17
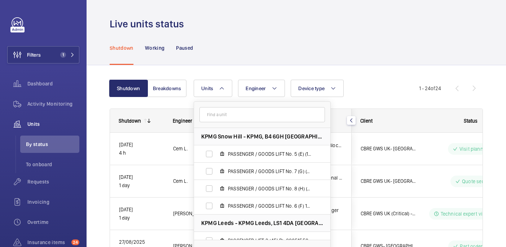
scroll to position [138, 0]
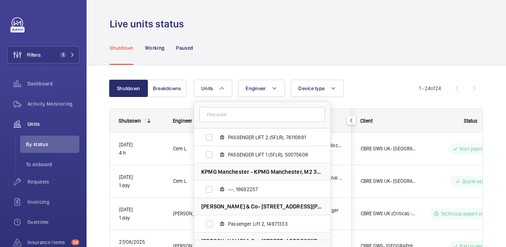
click at [403, 90] on div "Units KPMG Snow Hill - KPMG, B4 6GH BIRMINGHAM PASSENGER / GOODS LIFT No. 5 (E)…" at bounding box center [307, 88] width 226 height 17
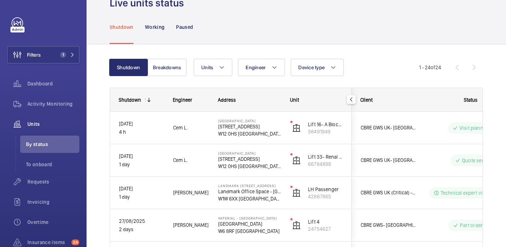
scroll to position [0, 0]
